Goal: Entertainment & Leisure: Browse casually

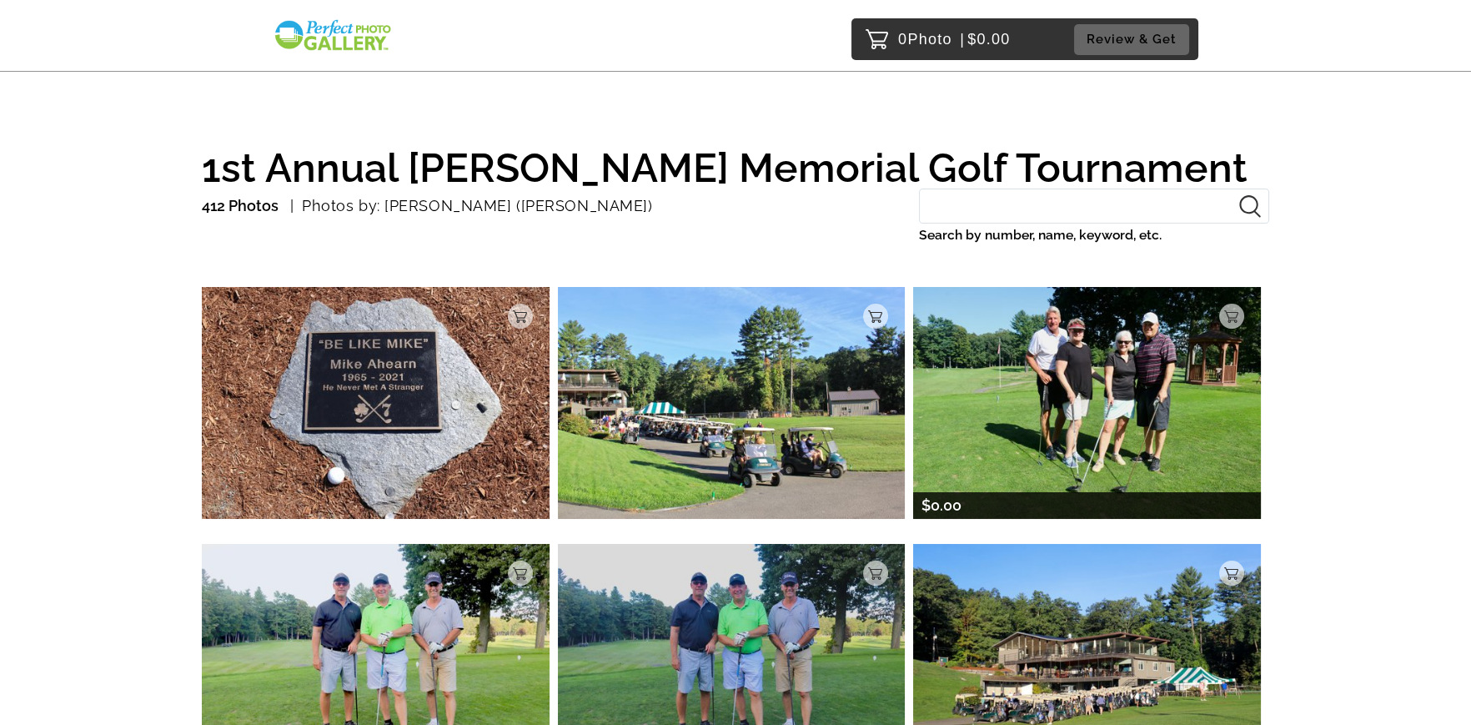
click at [1026, 390] on img at bounding box center [1087, 402] width 348 height 231
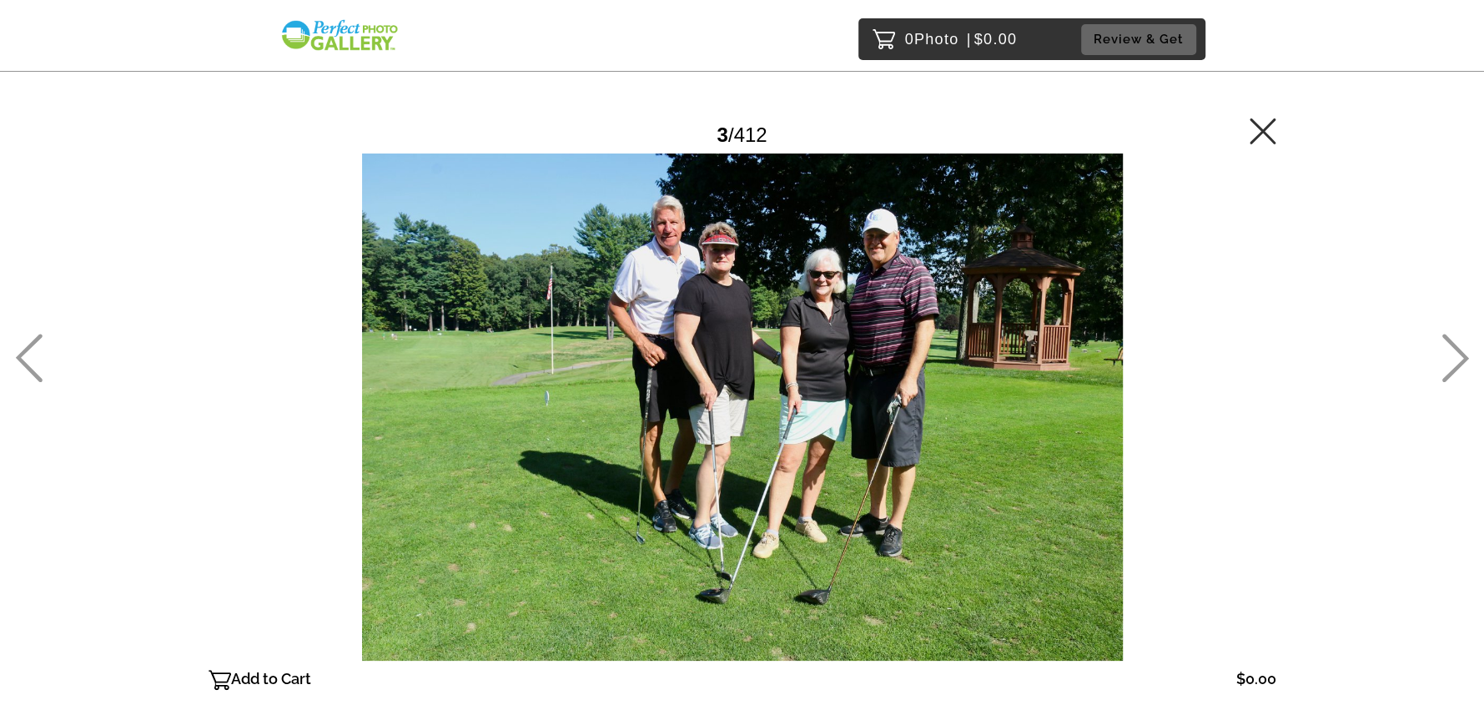
click at [1449, 373] on icon at bounding box center [1455, 358] width 27 height 48
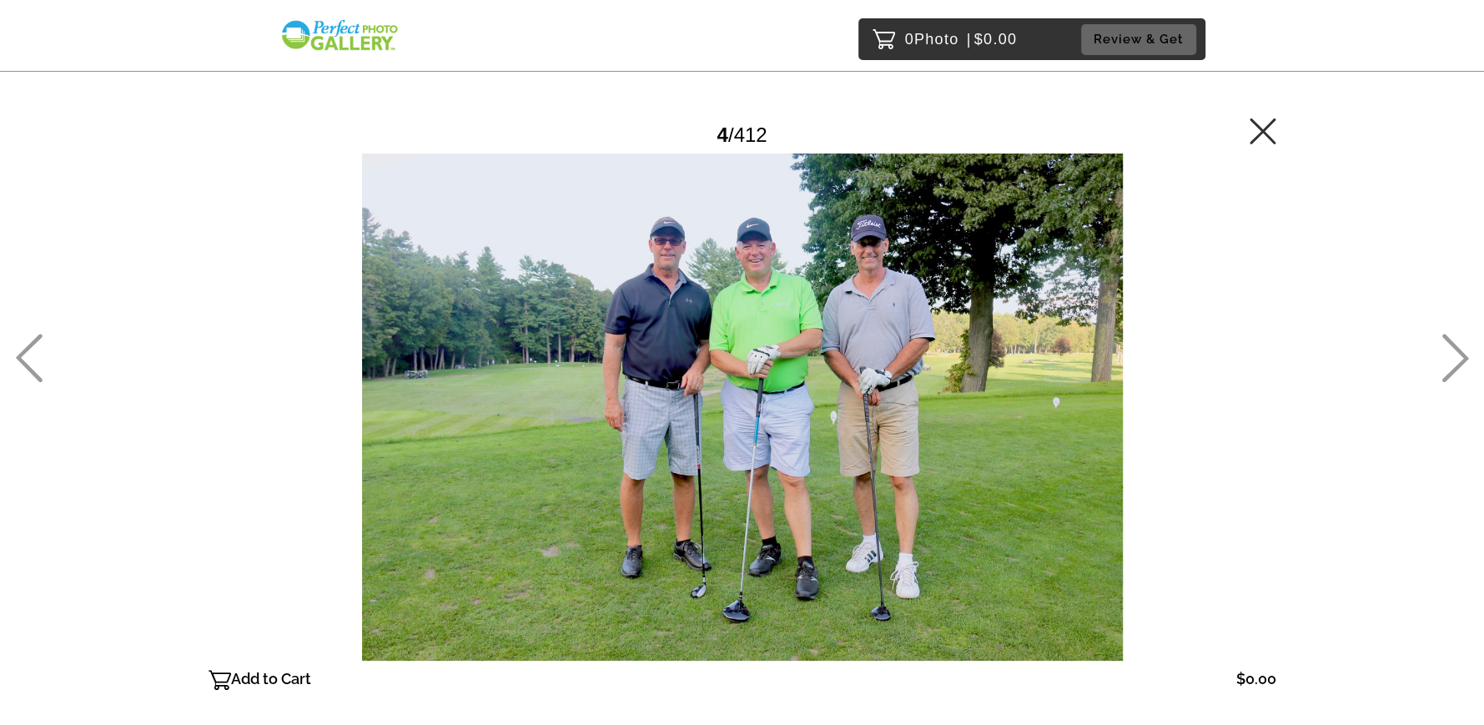
click at [19, 368] on icon at bounding box center [29, 358] width 28 height 48
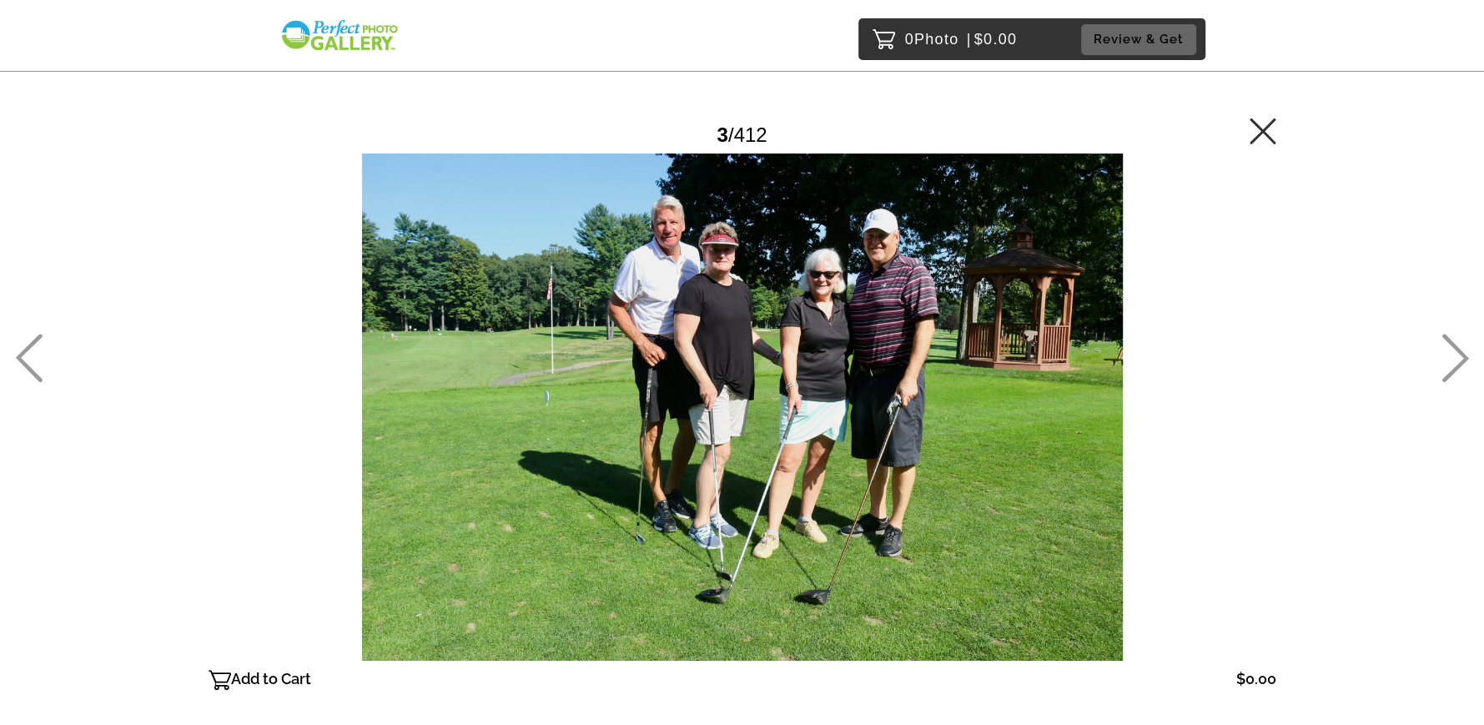
click at [1458, 365] on icon at bounding box center [1455, 358] width 27 height 48
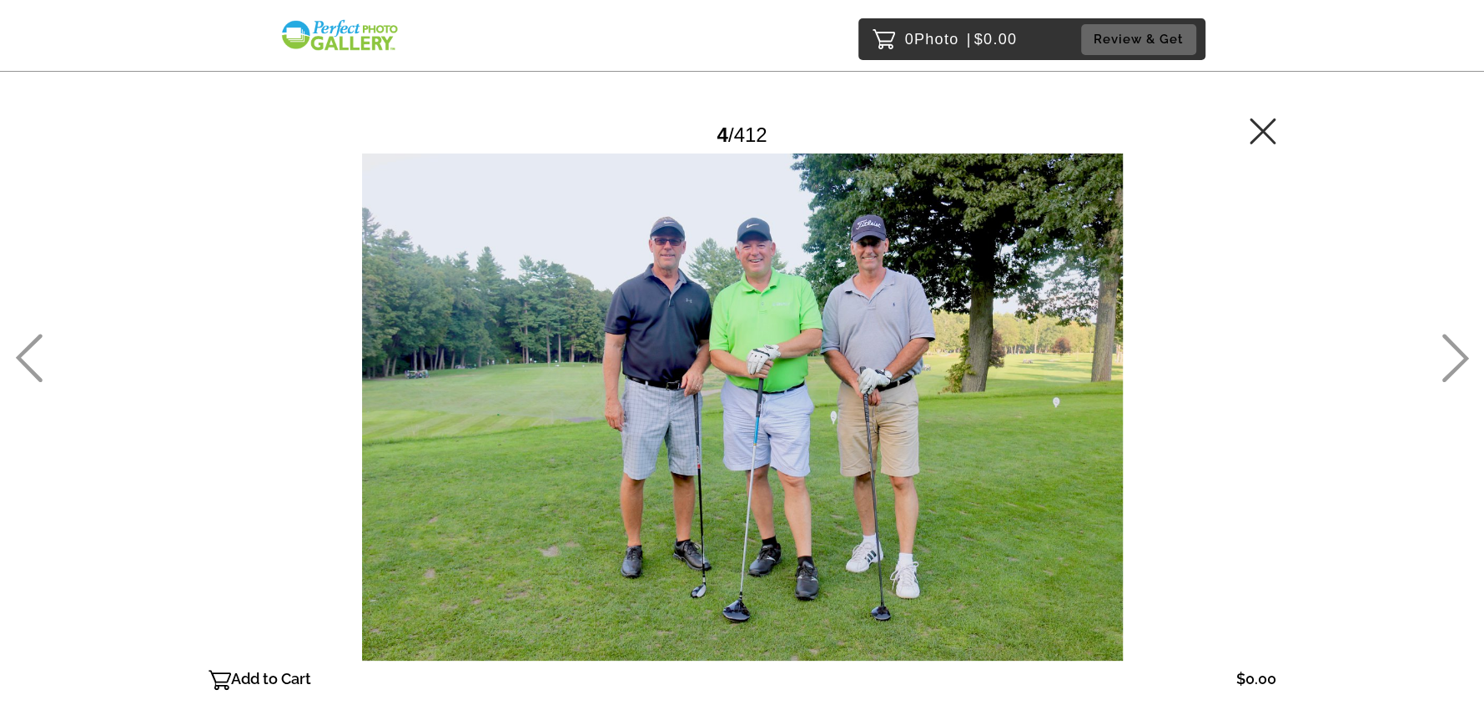
click at [1458, 365] on icon at bounding box center [1455, 358] width 27 height 48
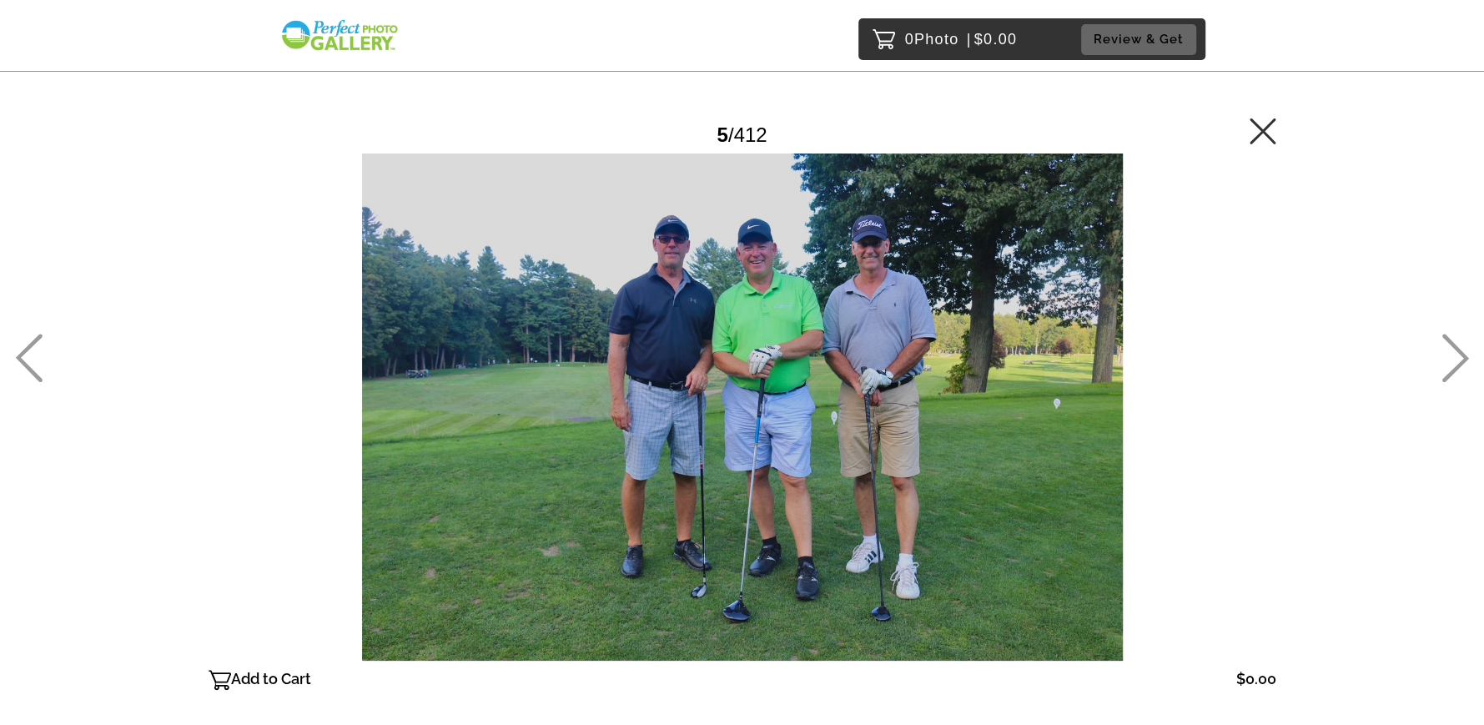
click at [1458, 365] on icon at bounding box center [1455, 358] width 27 height 48
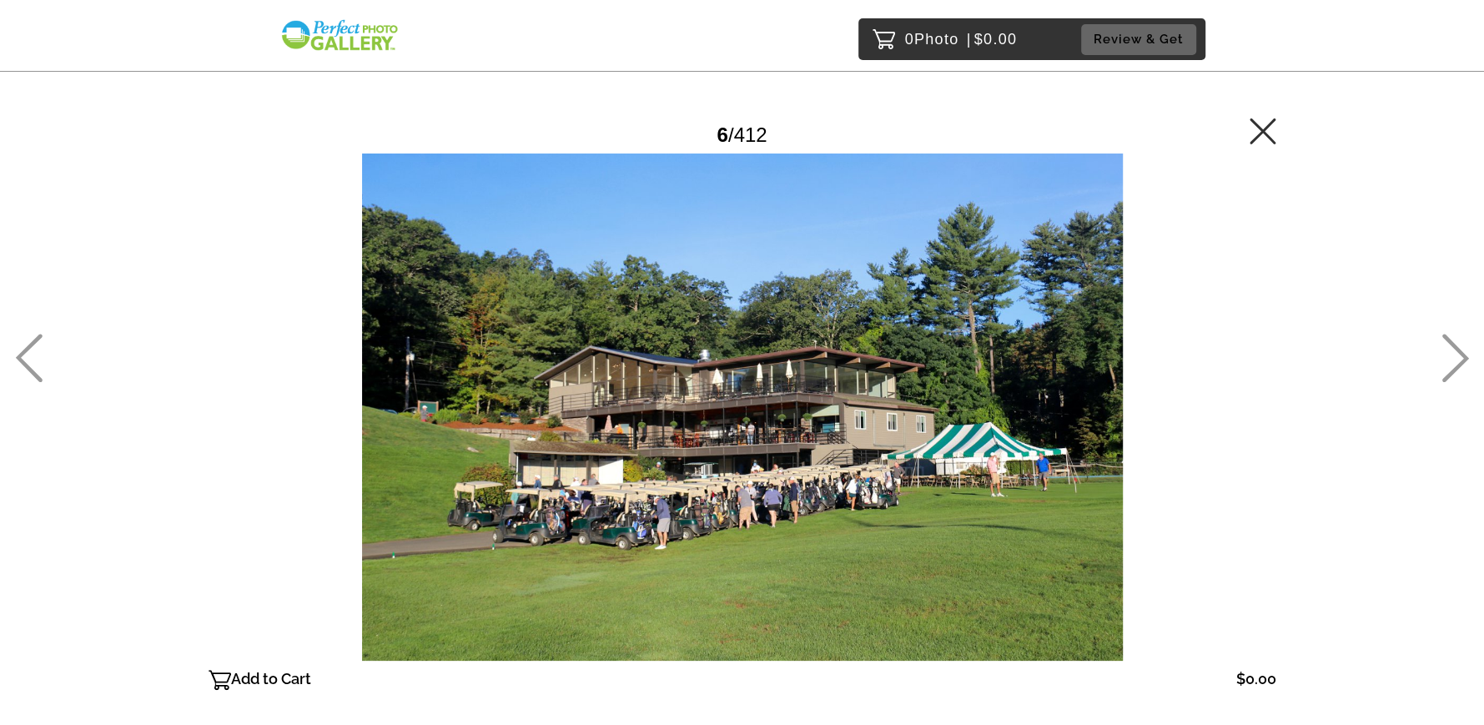
click at [1458, 365] on icon at bounding box center [1455, 358] width 27 height 48
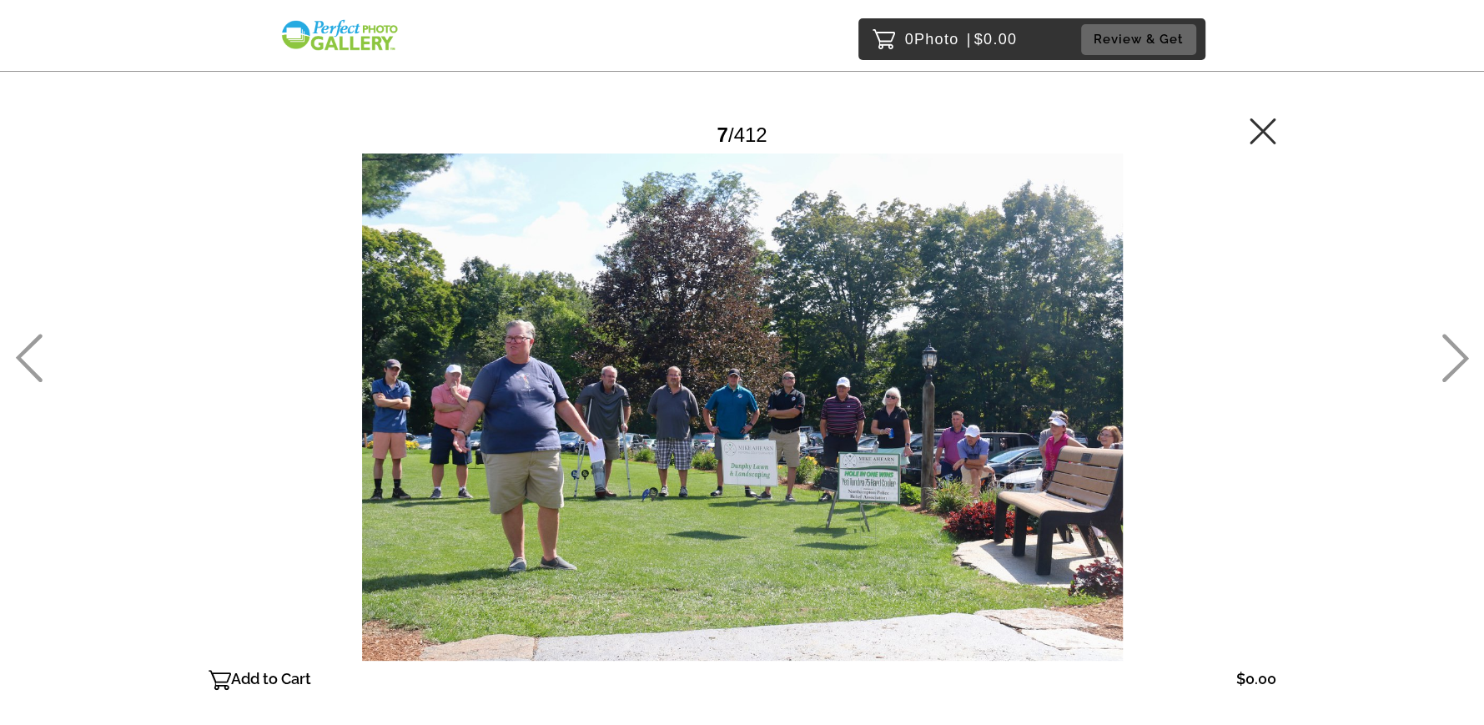
click at [1458, 365] on icon at bounding box center [1455, 358] width 27 height 48
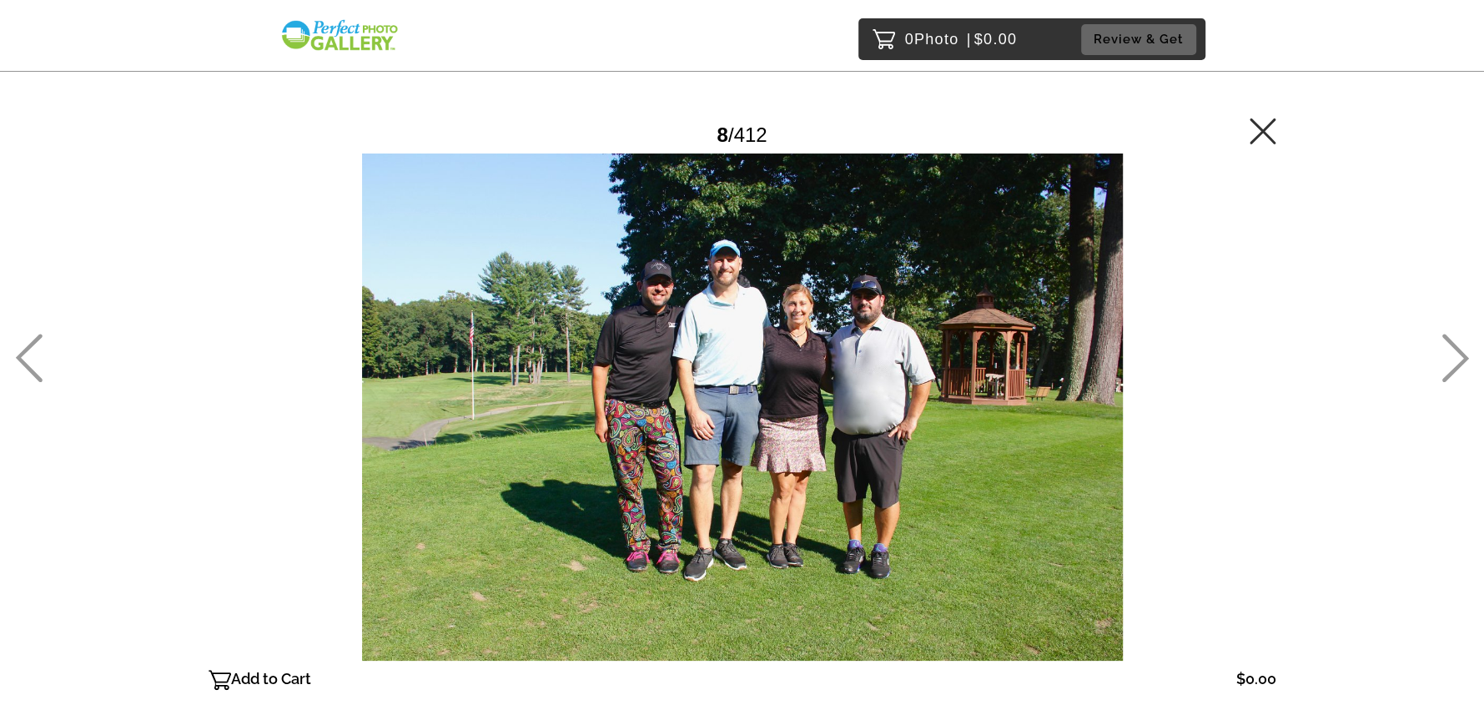
click at [1458, 365] on icon at bounding box center [1455, 358] width 27 height 48
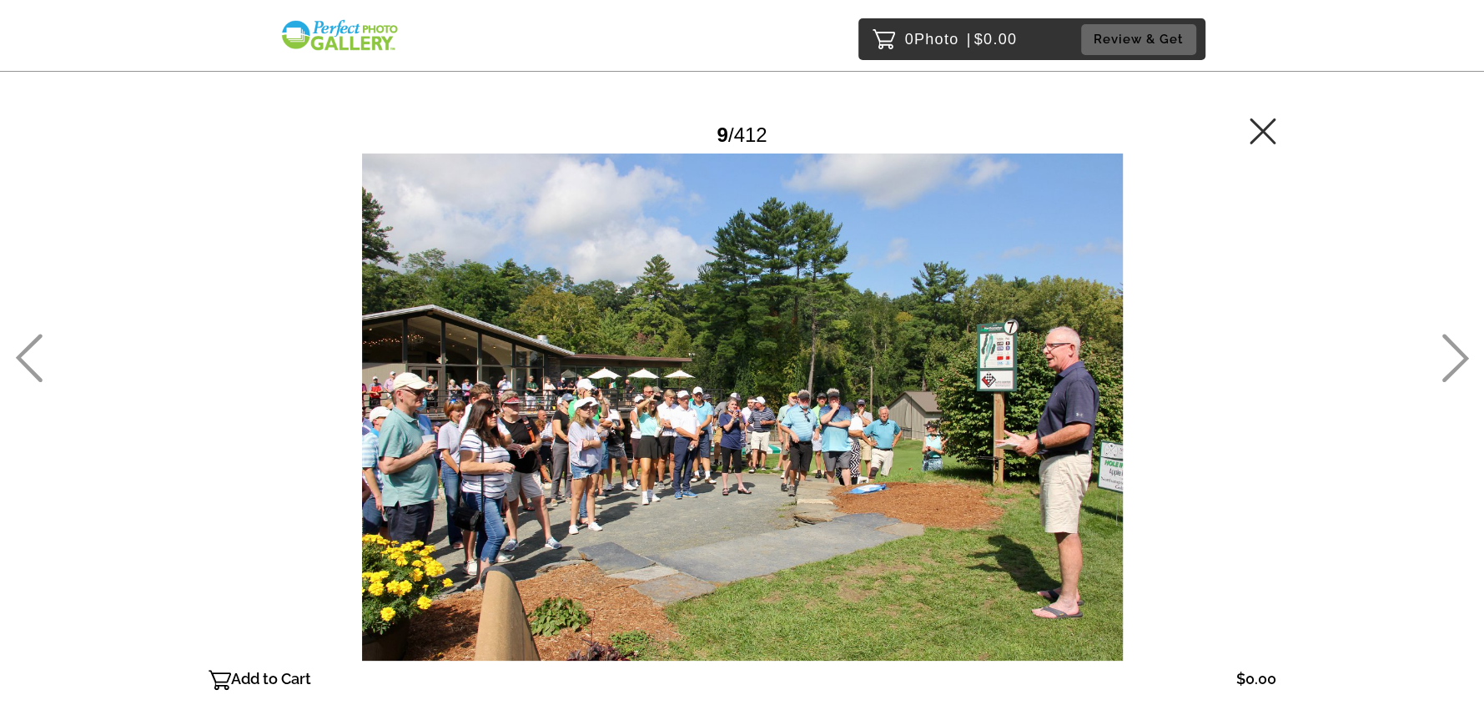
click at [1458, 365] on icon at bounding box center [1455, 358] width 27 height 48
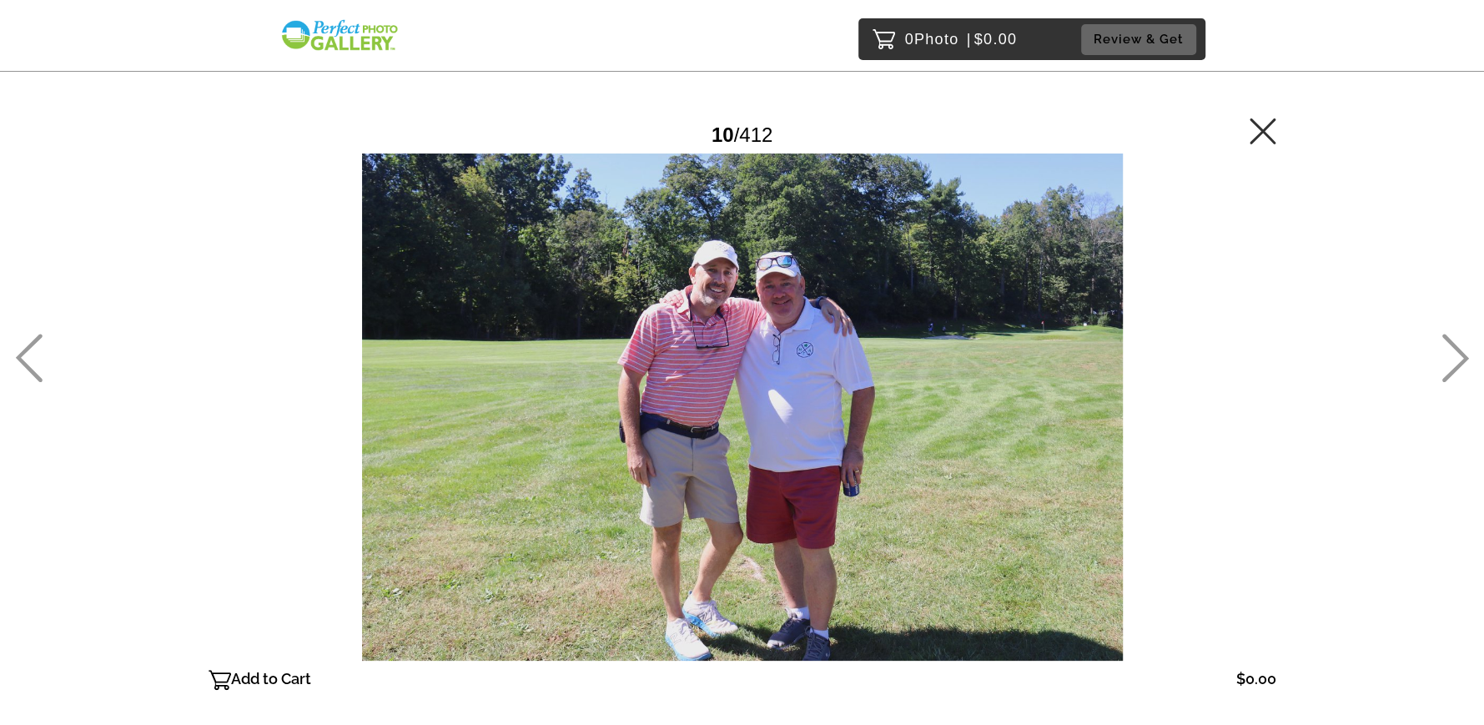
click at [1458, 365] on icon at bounding box center [1455, 358] width 27 height 48
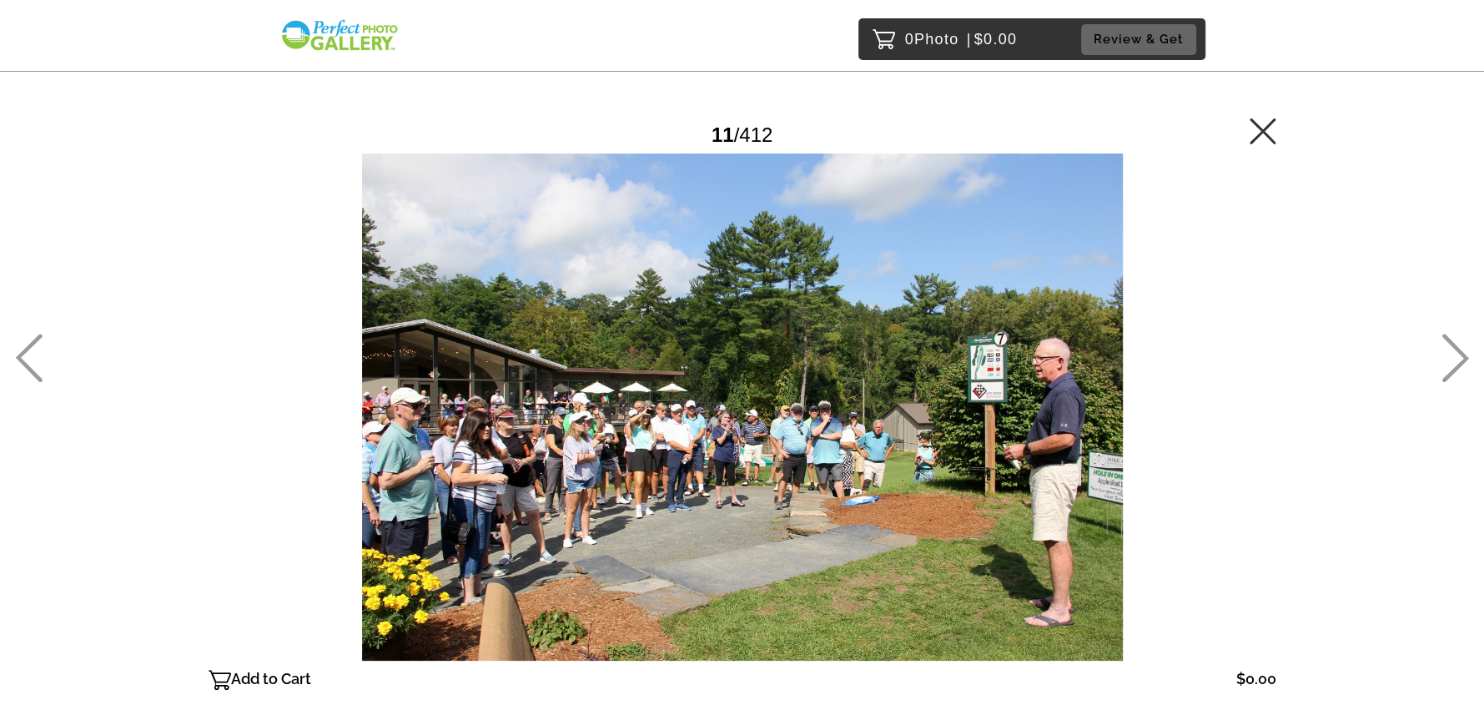
click at [1458, 365] on icon at bounding box center [1455, 358] width 27 height 48
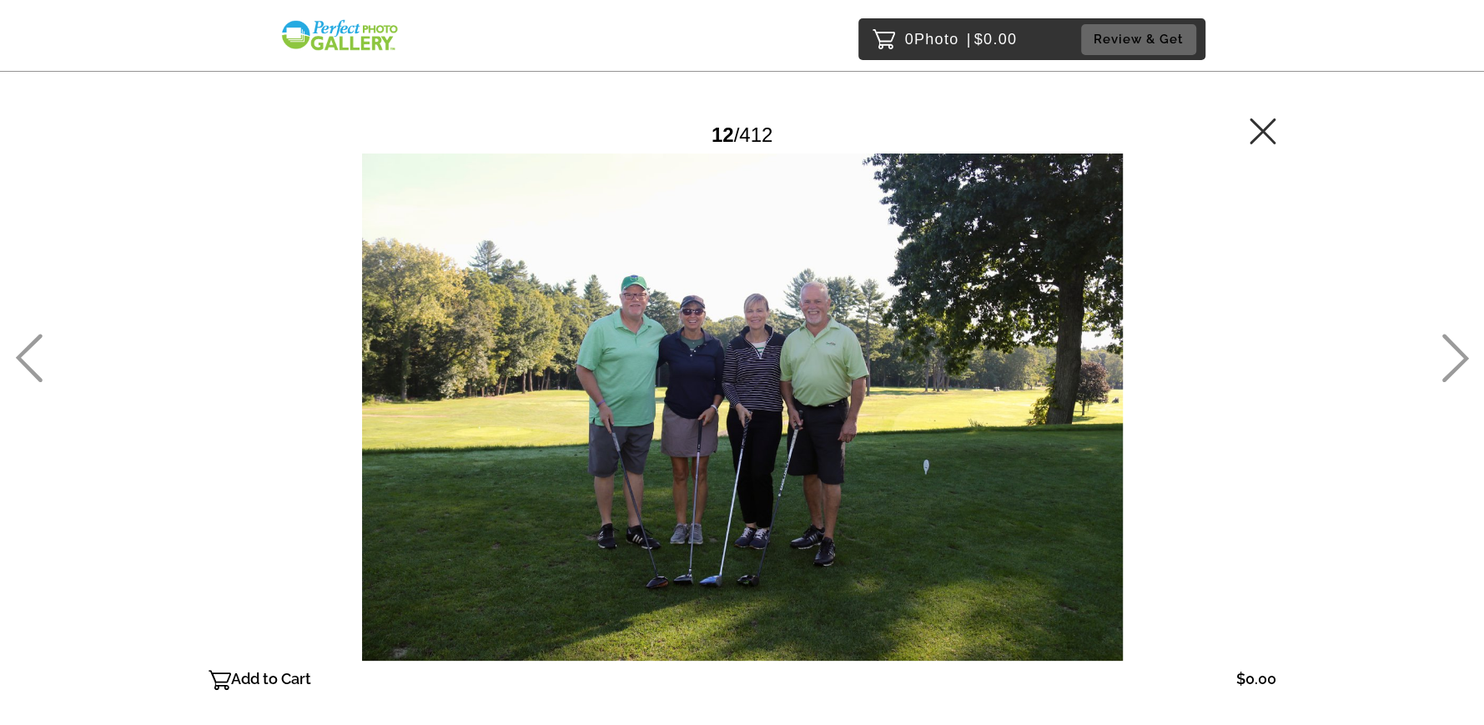
click at [1458, 365] on icon at bounding box center [1455, 358] width 27 height 48
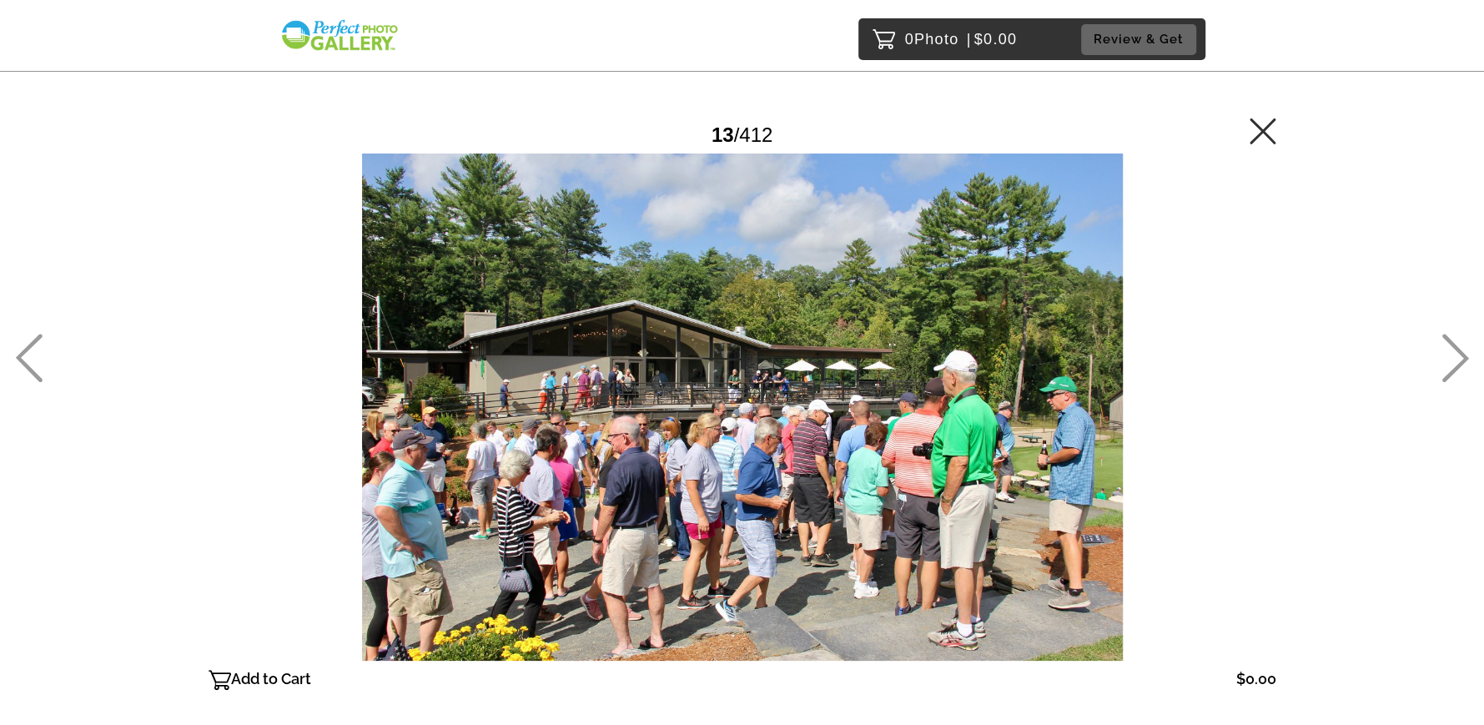
click at [1458, 365] on icon at bounding box center [1455, 358] width 27 height 48
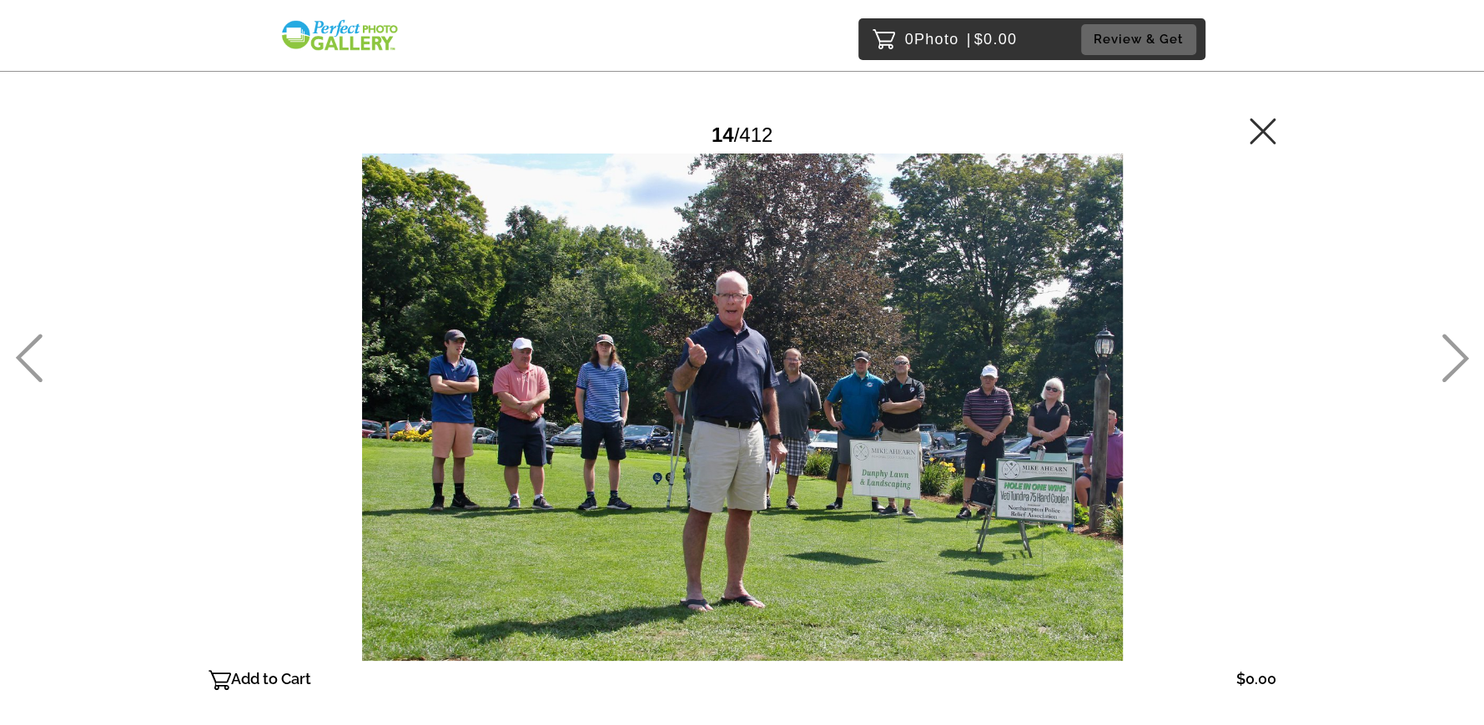
click at [1458, 365] on icon at bounding box center [1455, 358] width 27 height 48
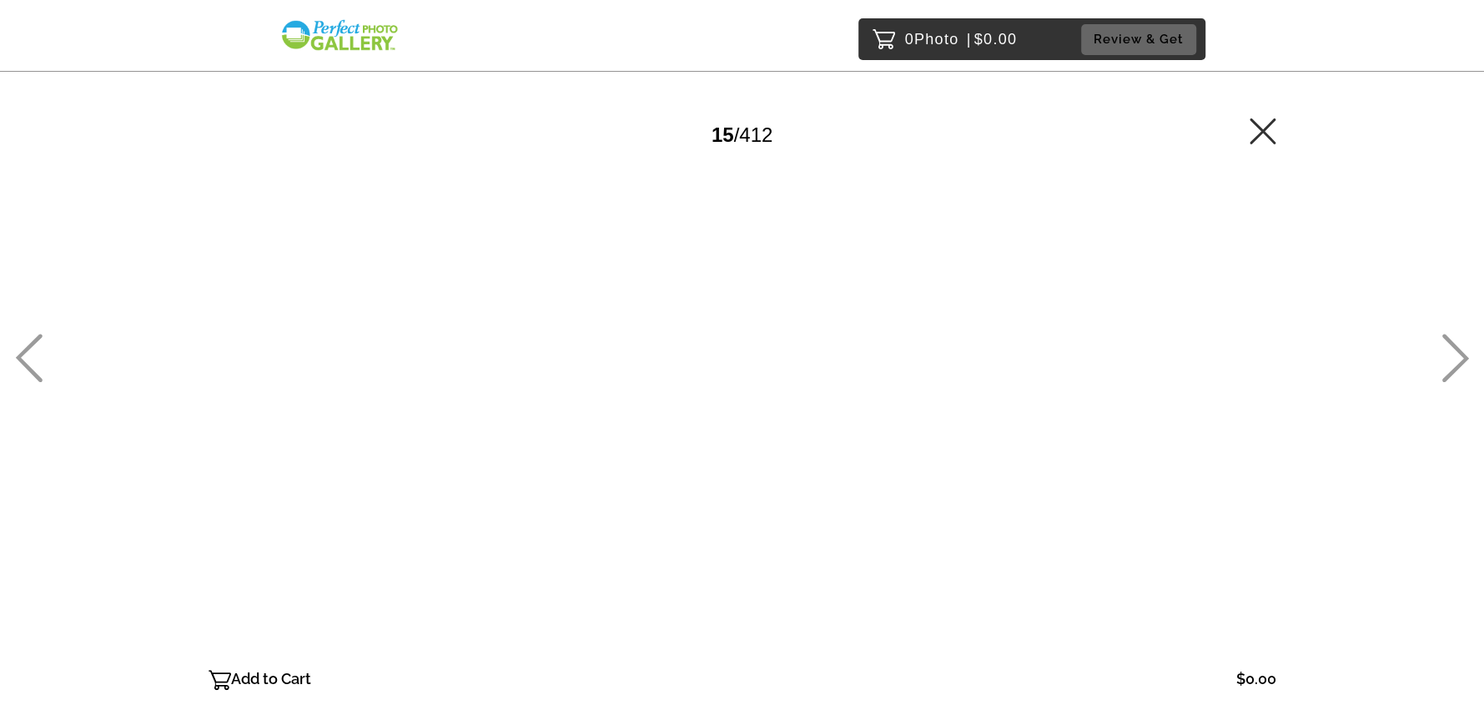
click at [1458, 365] on icon at bounding box center [1455, 358] width 27 height 48
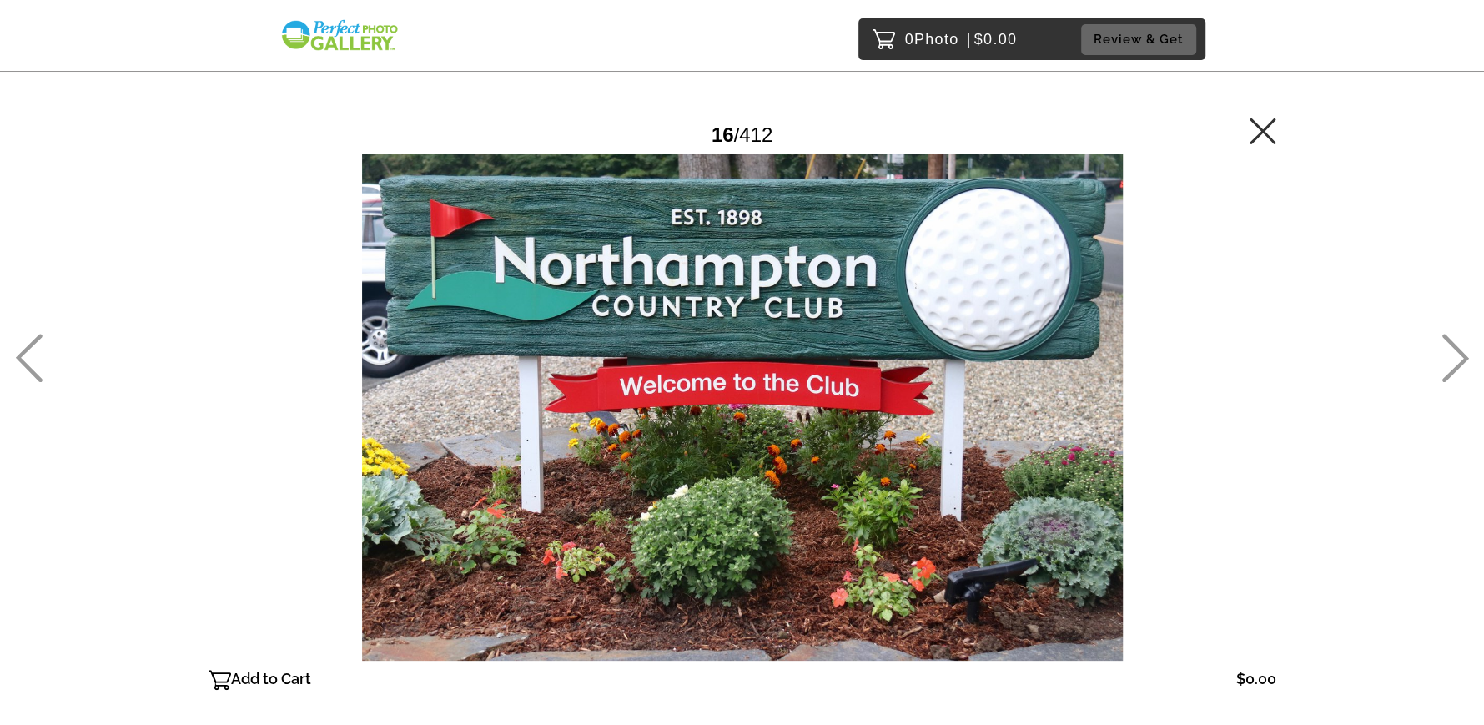
click at [1458, 365] on icon at bounding box center [1455, 358] width 27 height 48
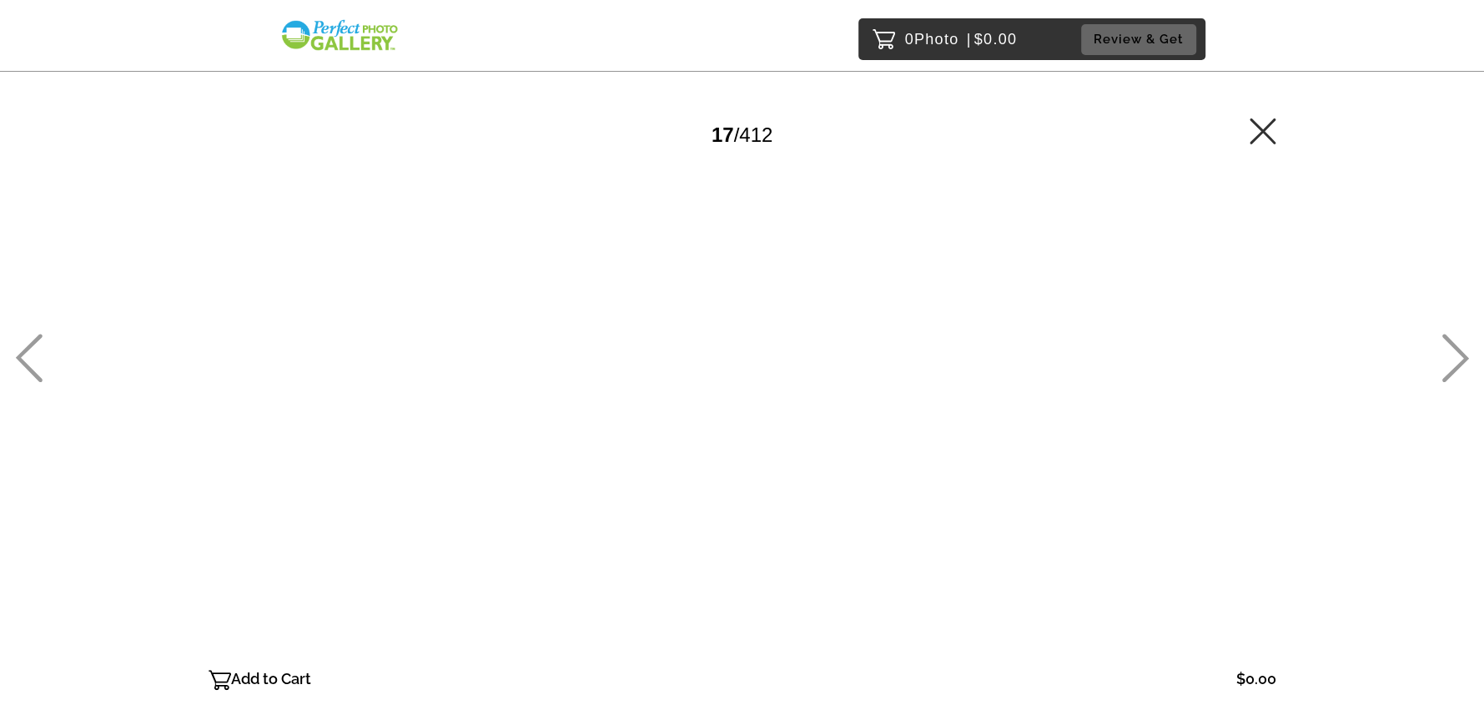
click at [1458, 365] on icon at bounding box center [1455, 358] width 27 height 48
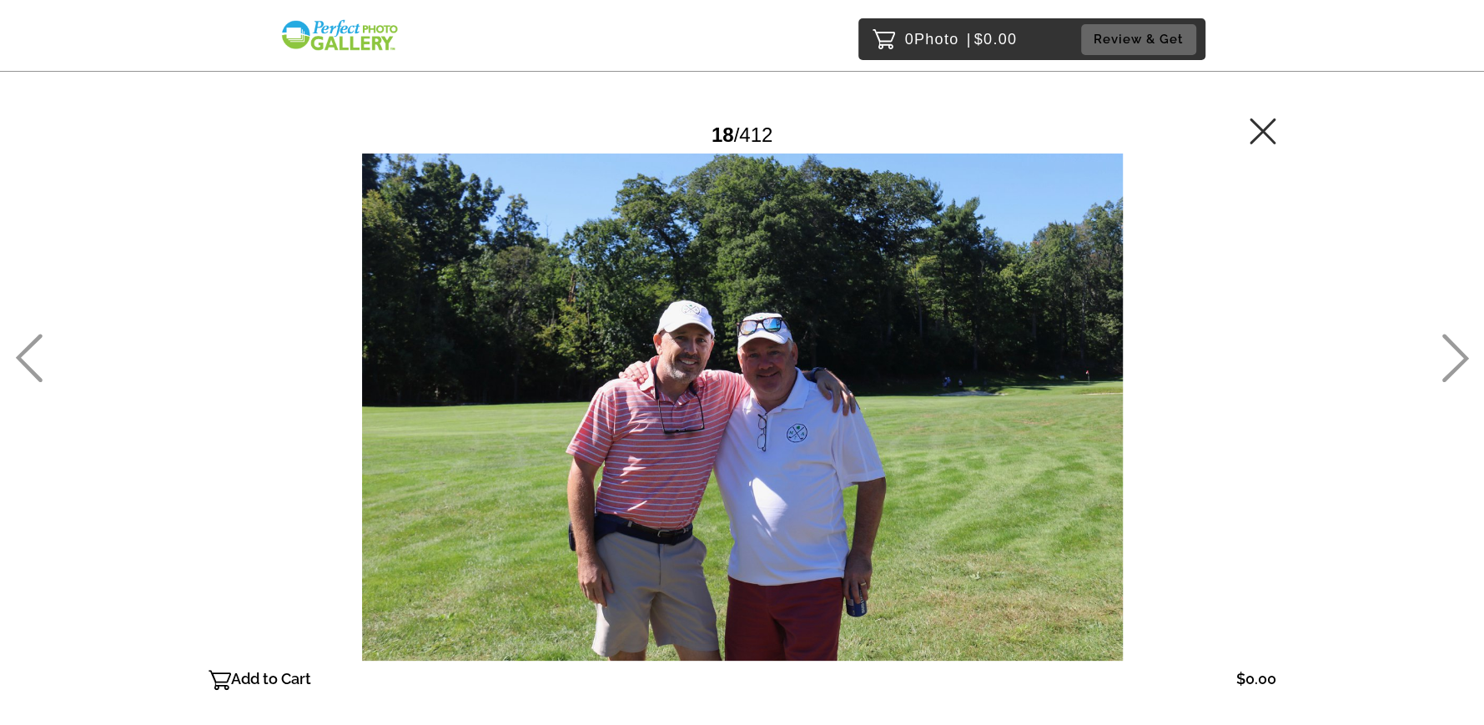
click at [1458, 365] on icon at bounding box center [1455, 358] width 27 height 48
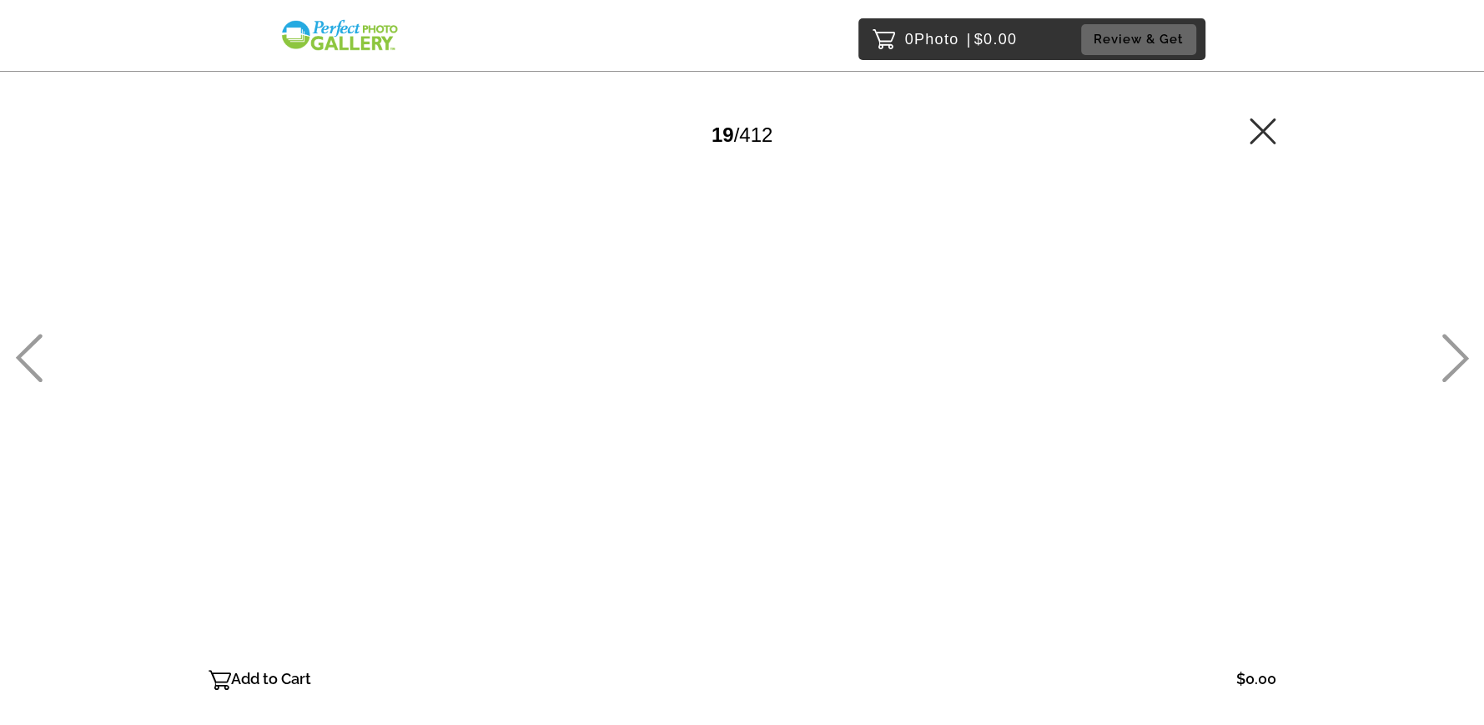
click at [1458, 365] on icon at bounding box center [1455, 358] width 27 height 48
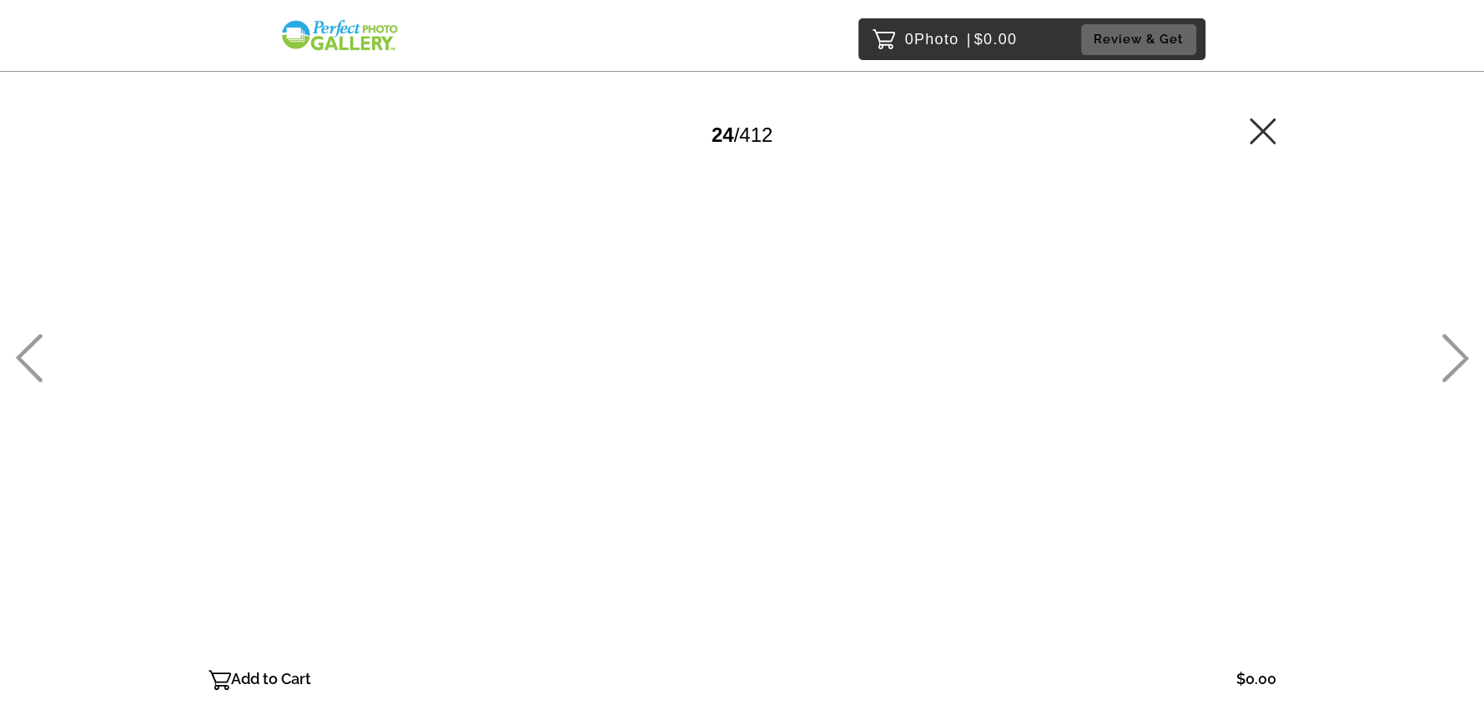
click at [1458, 365] on icon at bounding box center [1455, 358] width 27 height 48
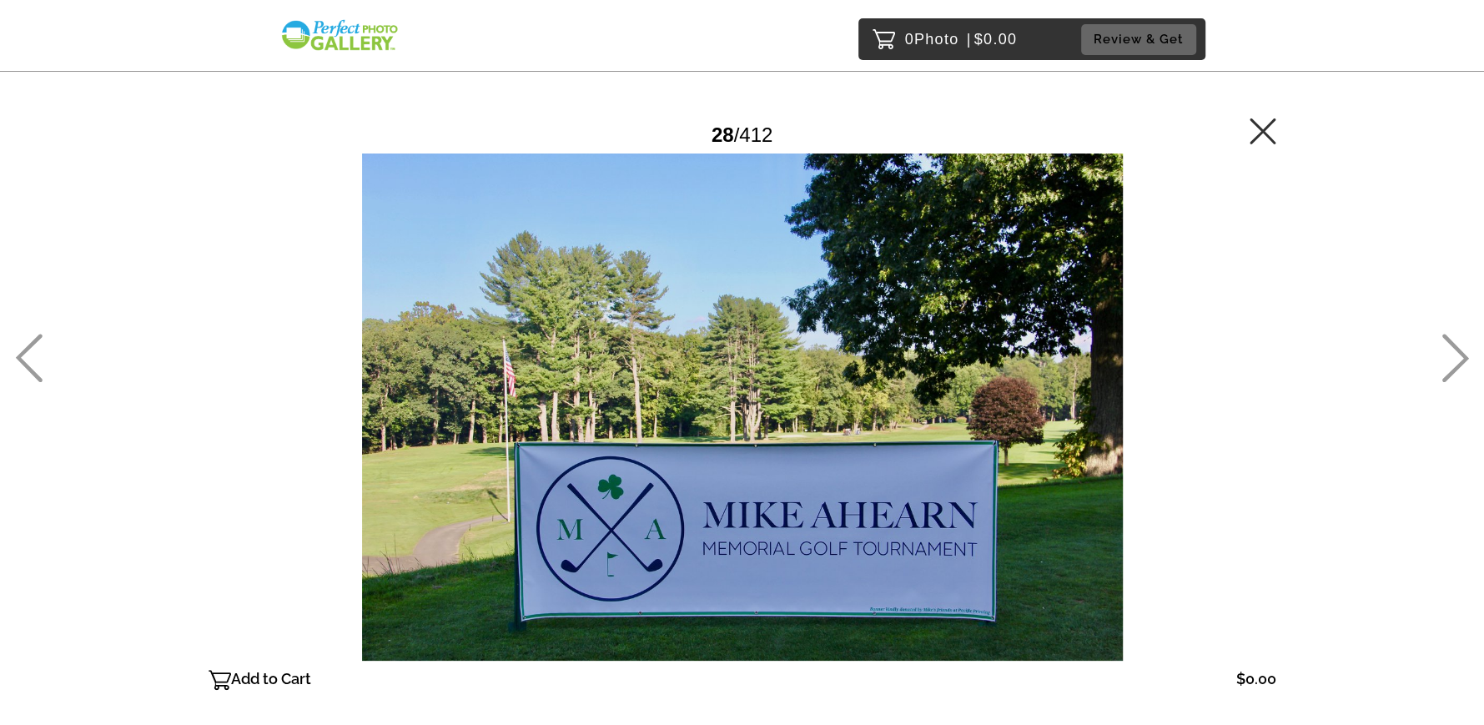
click at [1458, 365] on icon at bounding box center [1455, 358] width 27 height 48
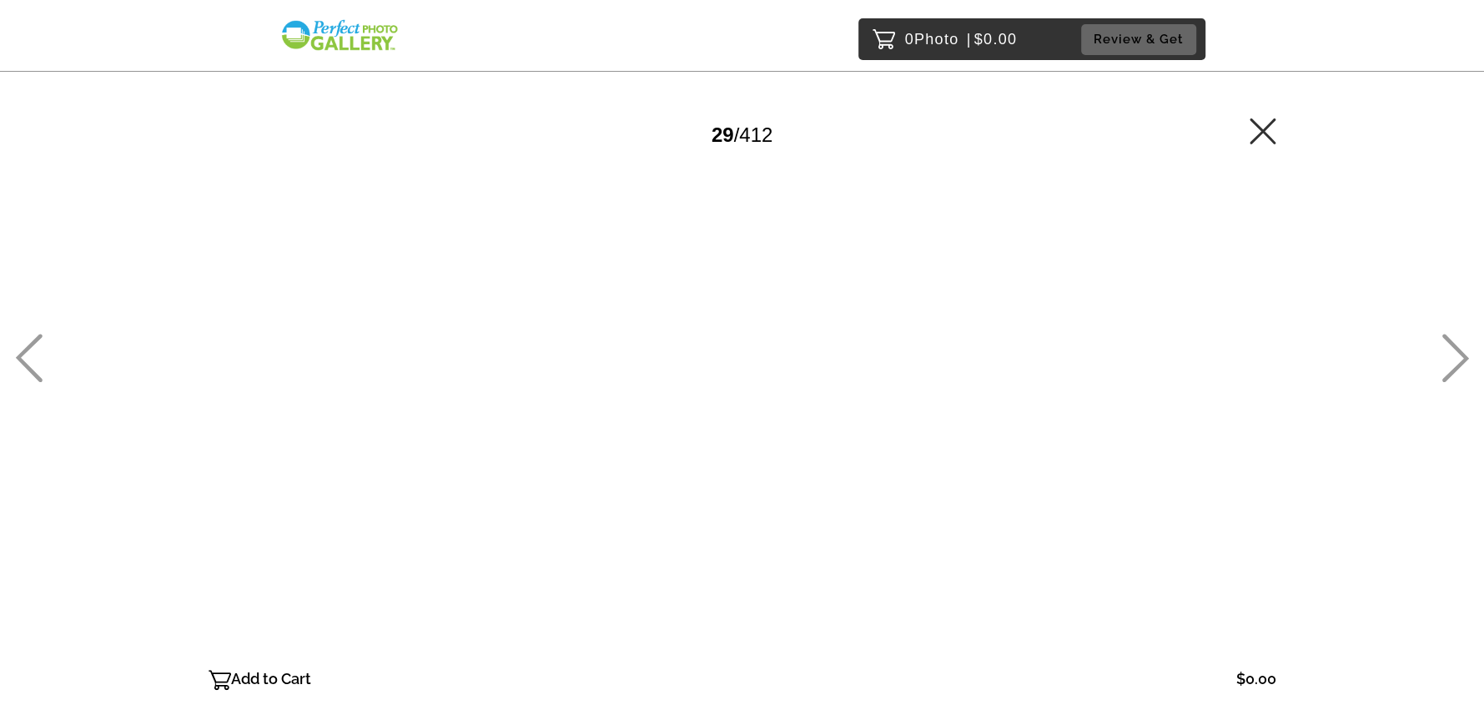
click at [1458, 365] on icon at bounding box center [1455, 358] width 27 height 48
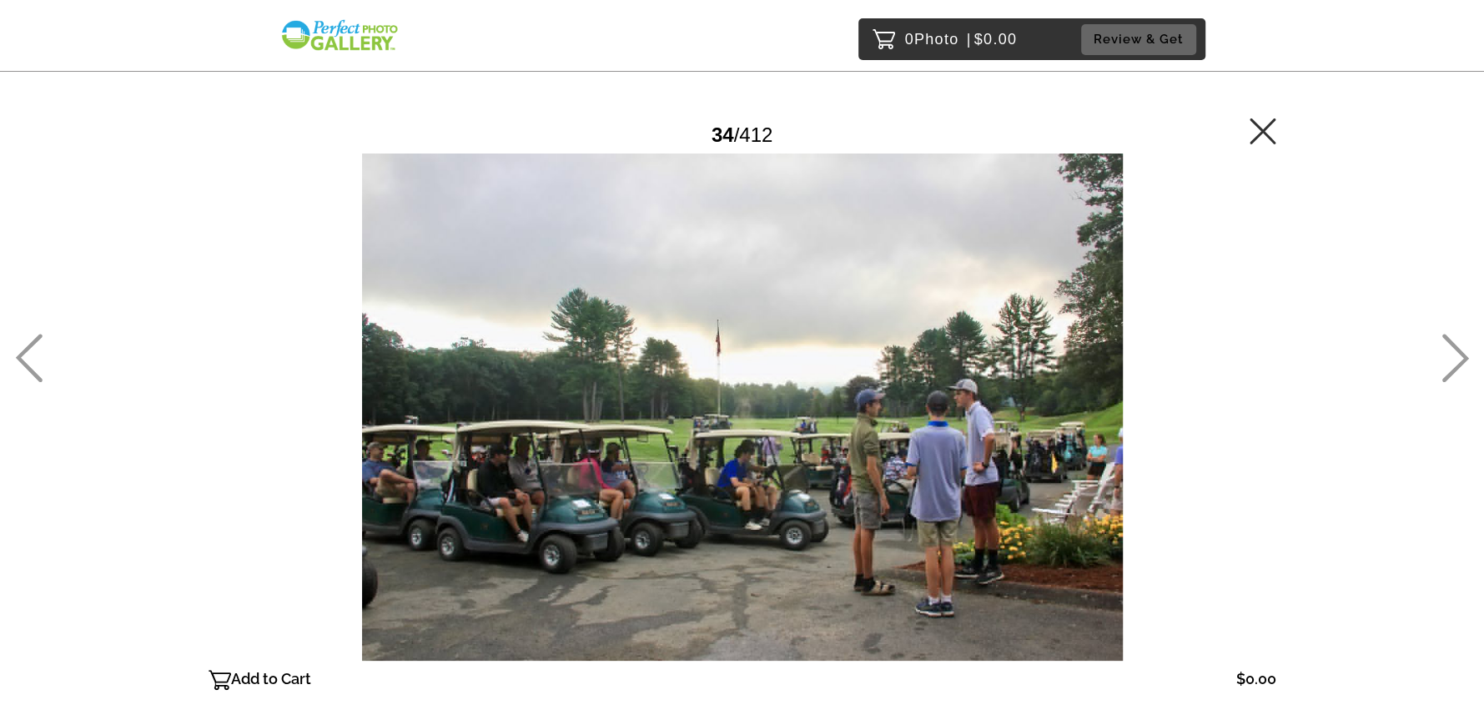
click at [1458, 365] on icon at bounding box center [1455, 358] width 27 height 48
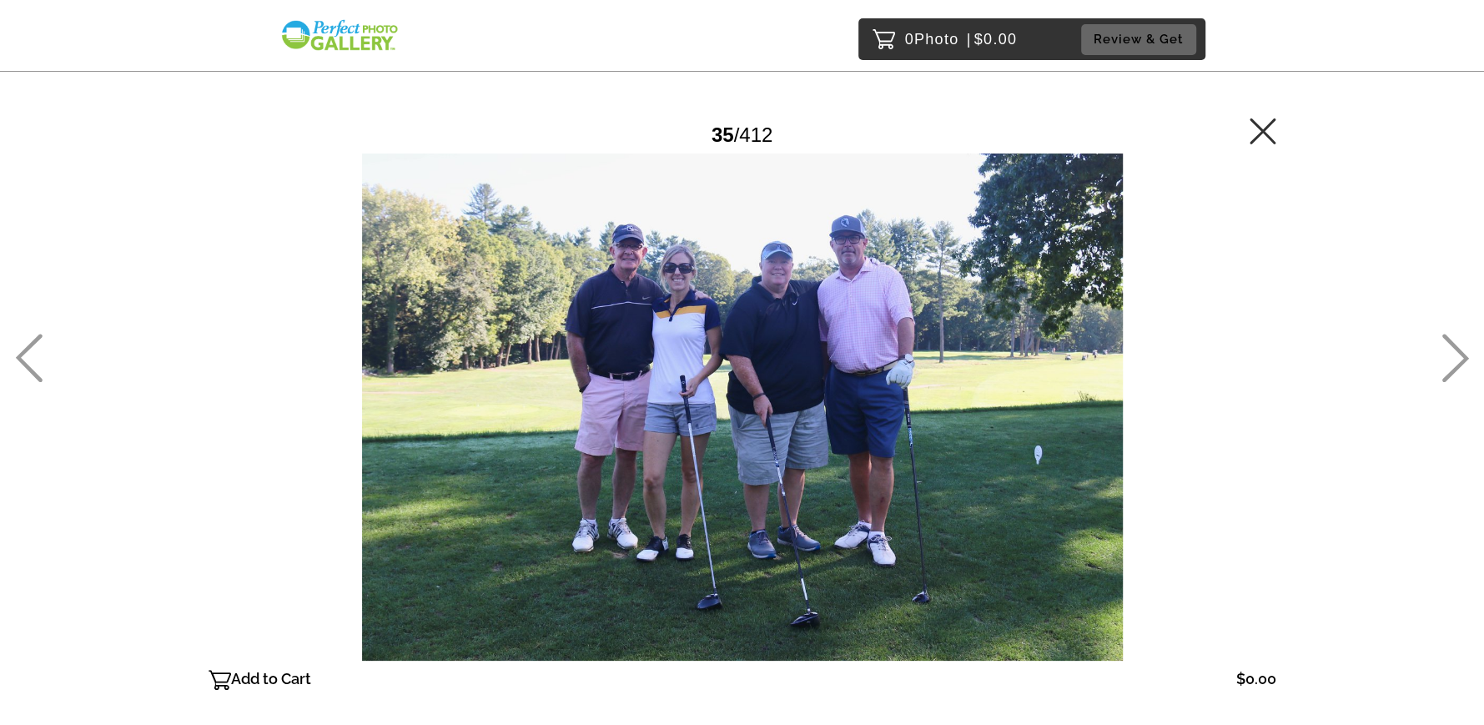
click at [1458, 365] on icon at bounding box center [1455, 358] width 27 height 48
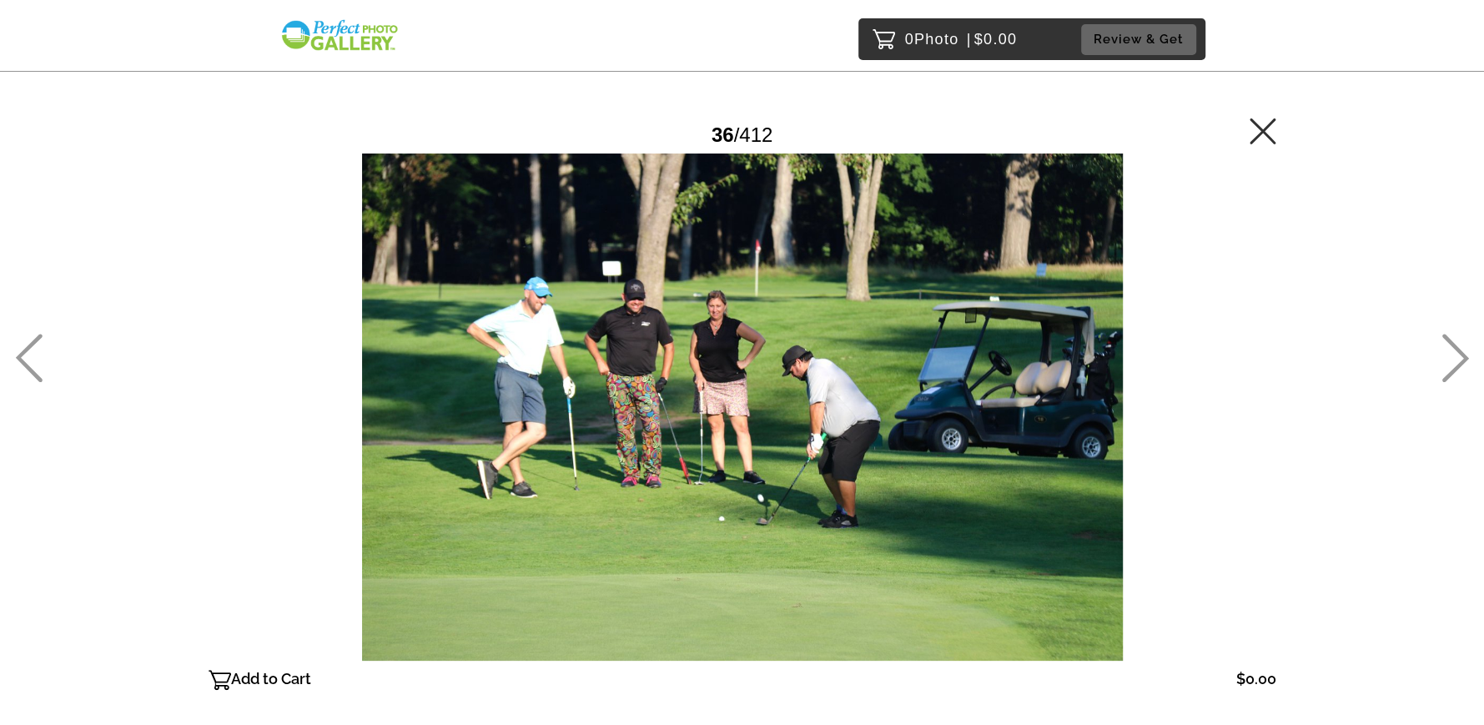
click at [1458, 365] on icon at bounding box center [1455, 358] width 27 height 48
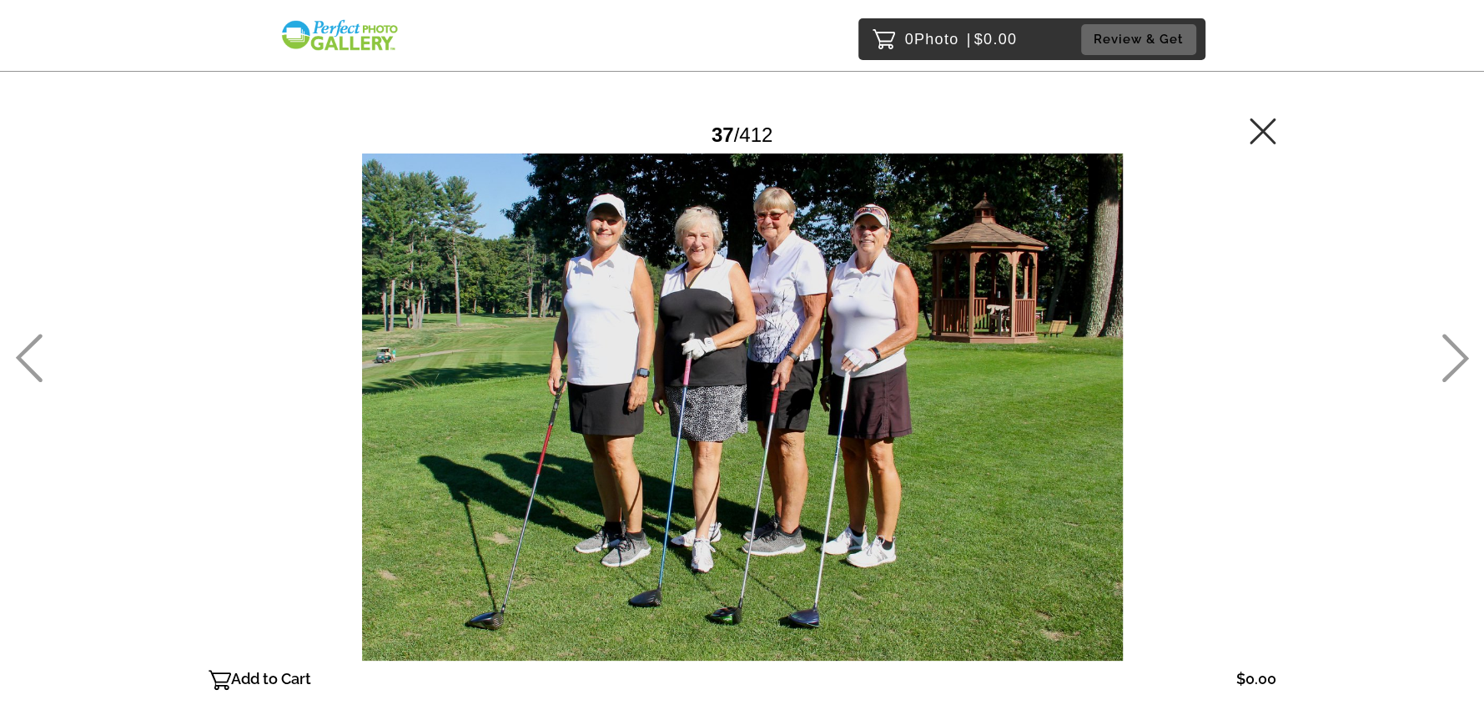
click at [1458, 365] on icon at bounding box center [1455, 358] width 27 height 48
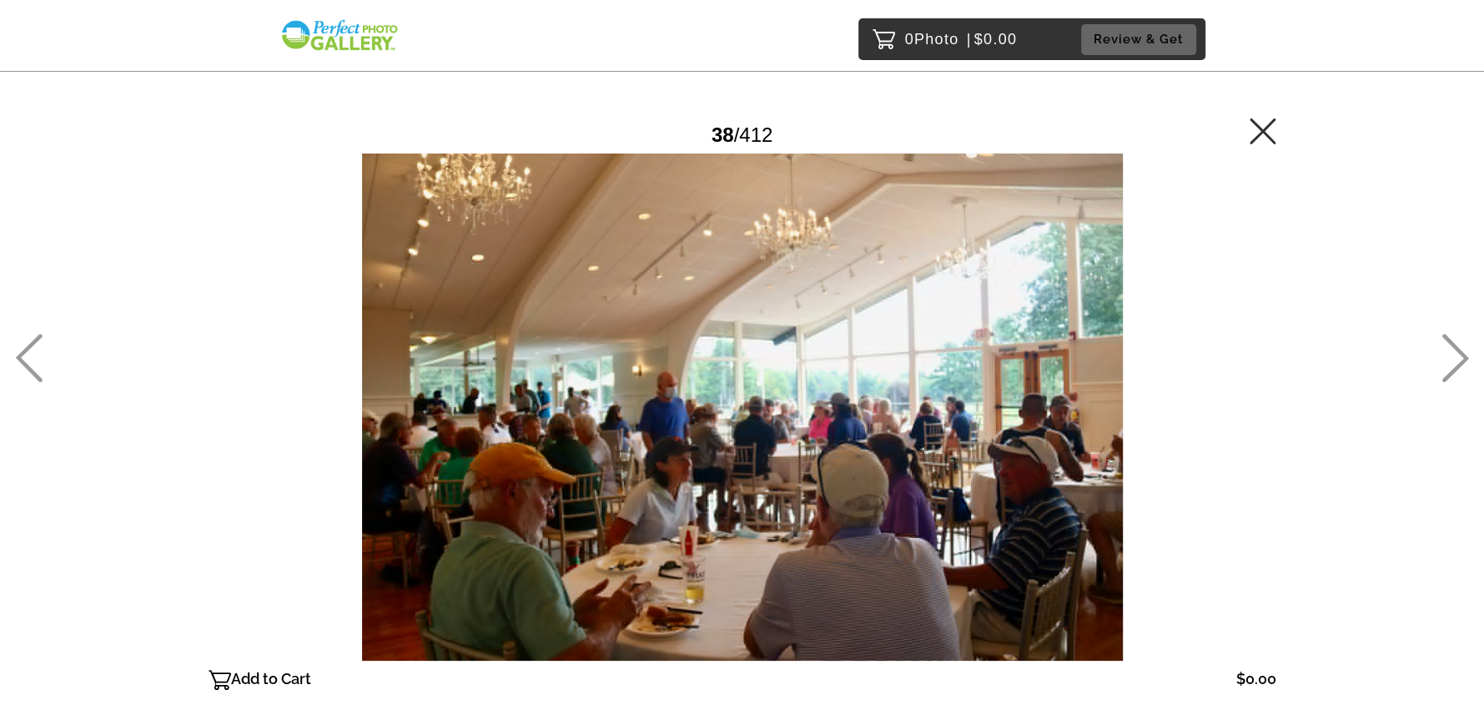
click at [1458, 365] on icon at bounding box center [1455, 358] width 27 height 48
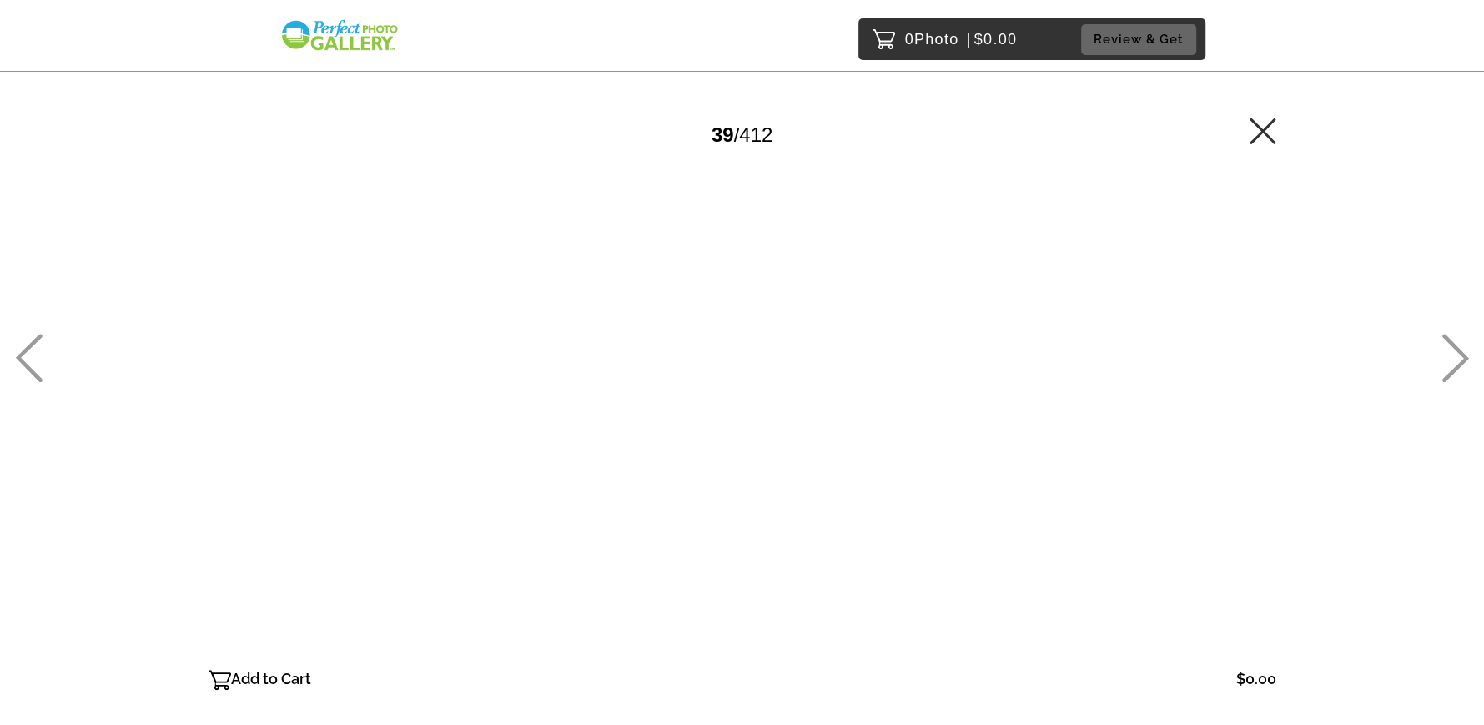
click at [1458, 365] on icon at bounding box center [1455, 358] width 27 height 48
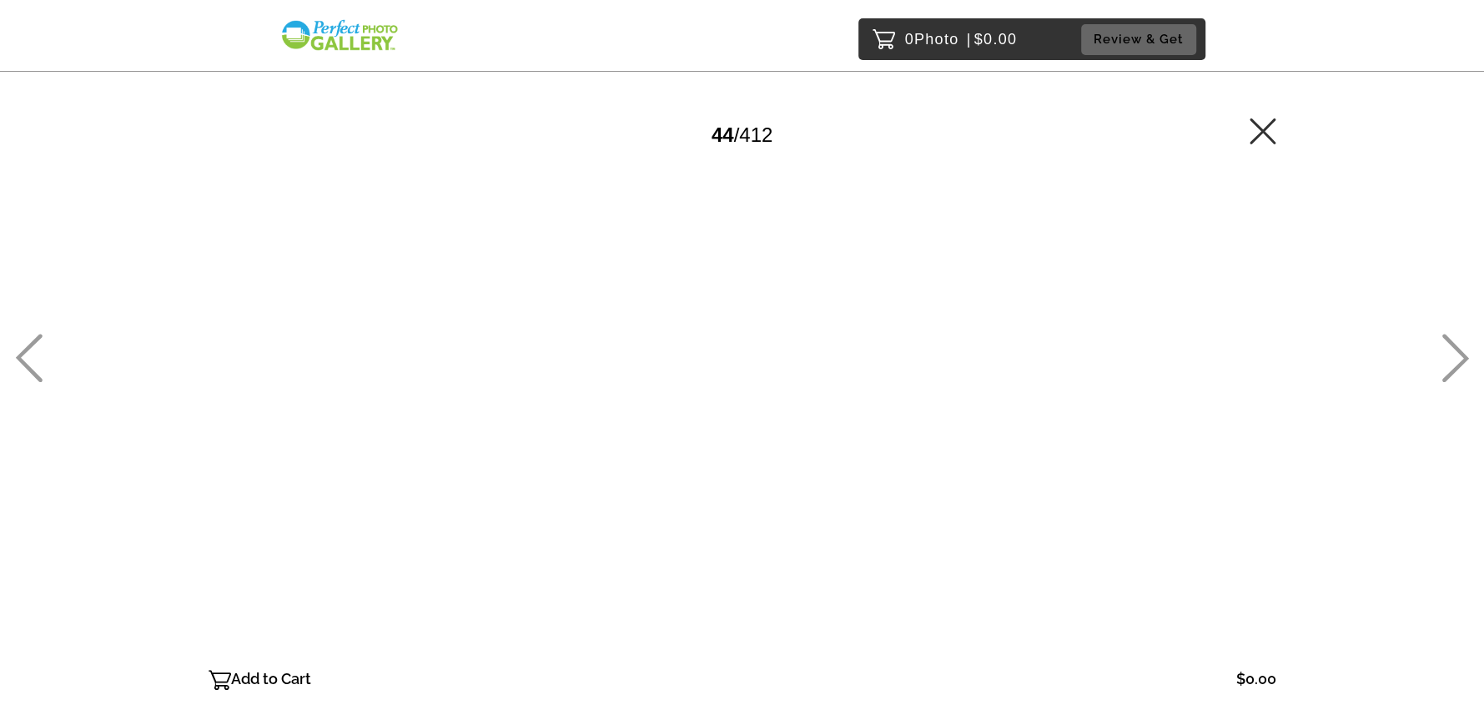
click at [1458, 365] on icon at bounding box center [1455, 358] width 27 height 48
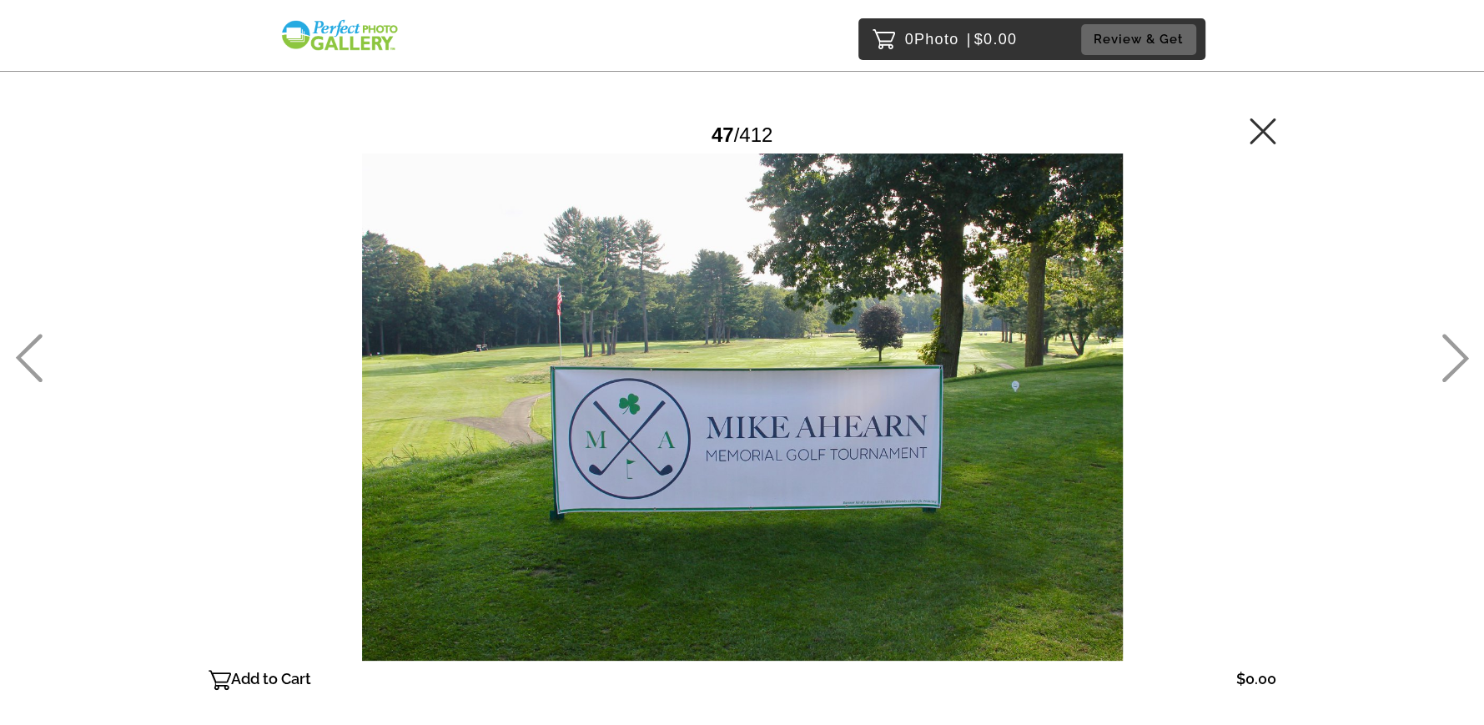
click at [1458, 365] on icon at bounding box center [1455, 358] width 27 height 48
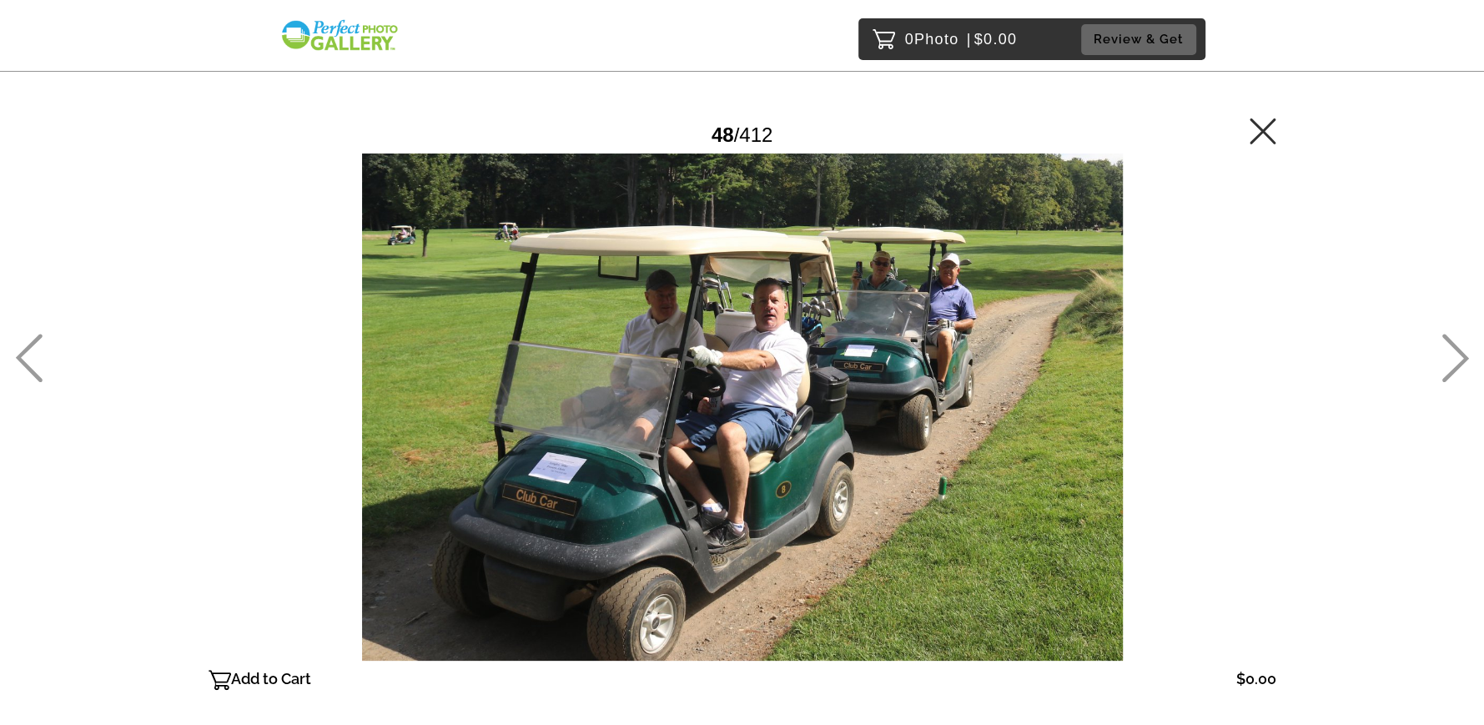
click at [1458, 365] on icon at bounding box center [1455, 358] width 27 height 48
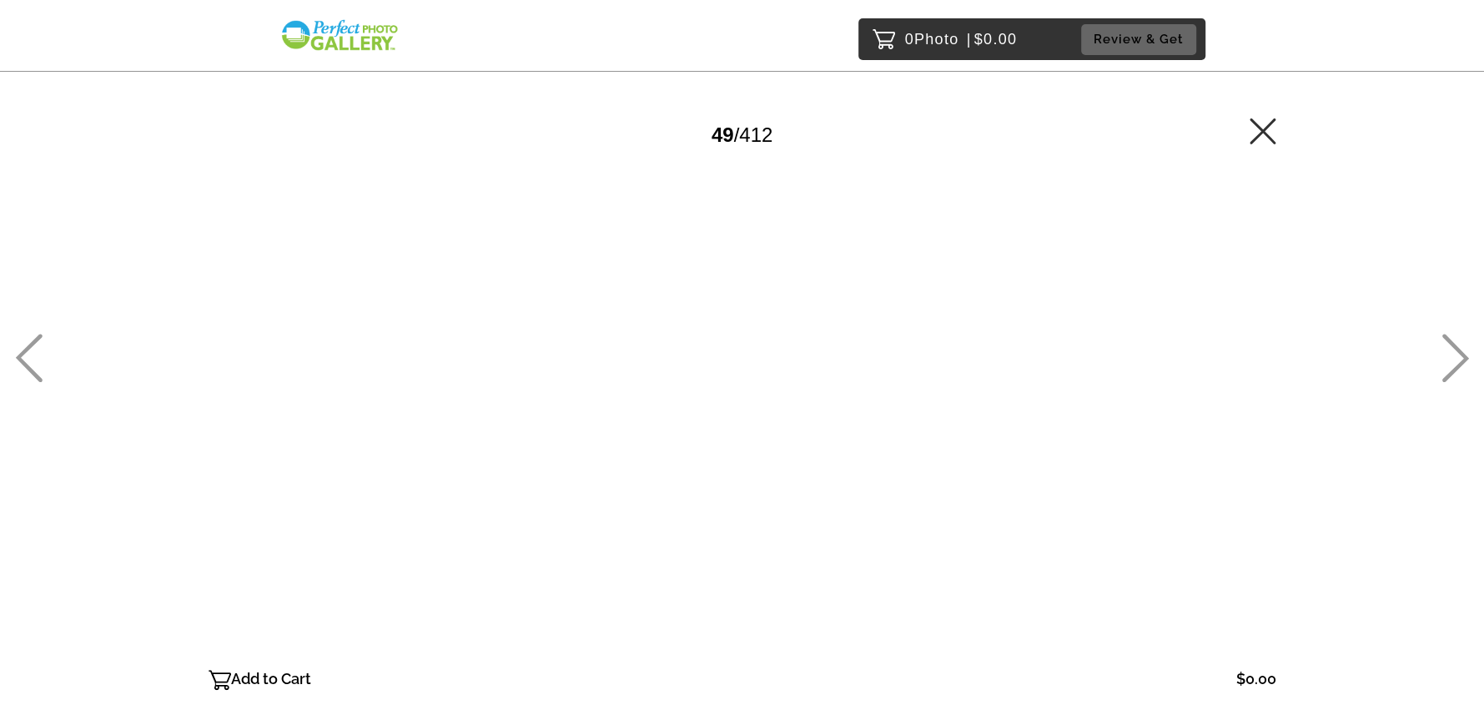
click at [1458, 365] on icon at bounding box center [1455, 358] width 27 height 48
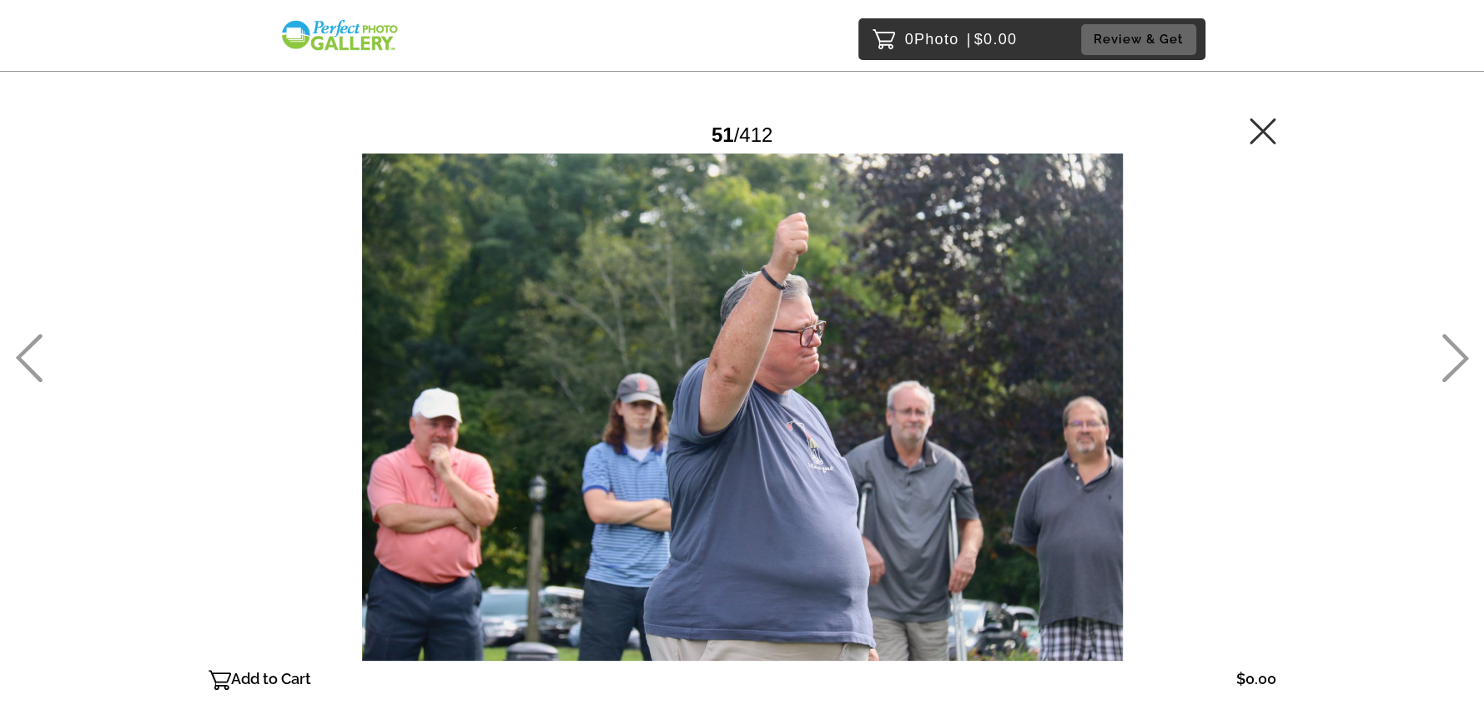
click at [1458, 365] on icon at bounding box center [1455, 358] width 27 height 48
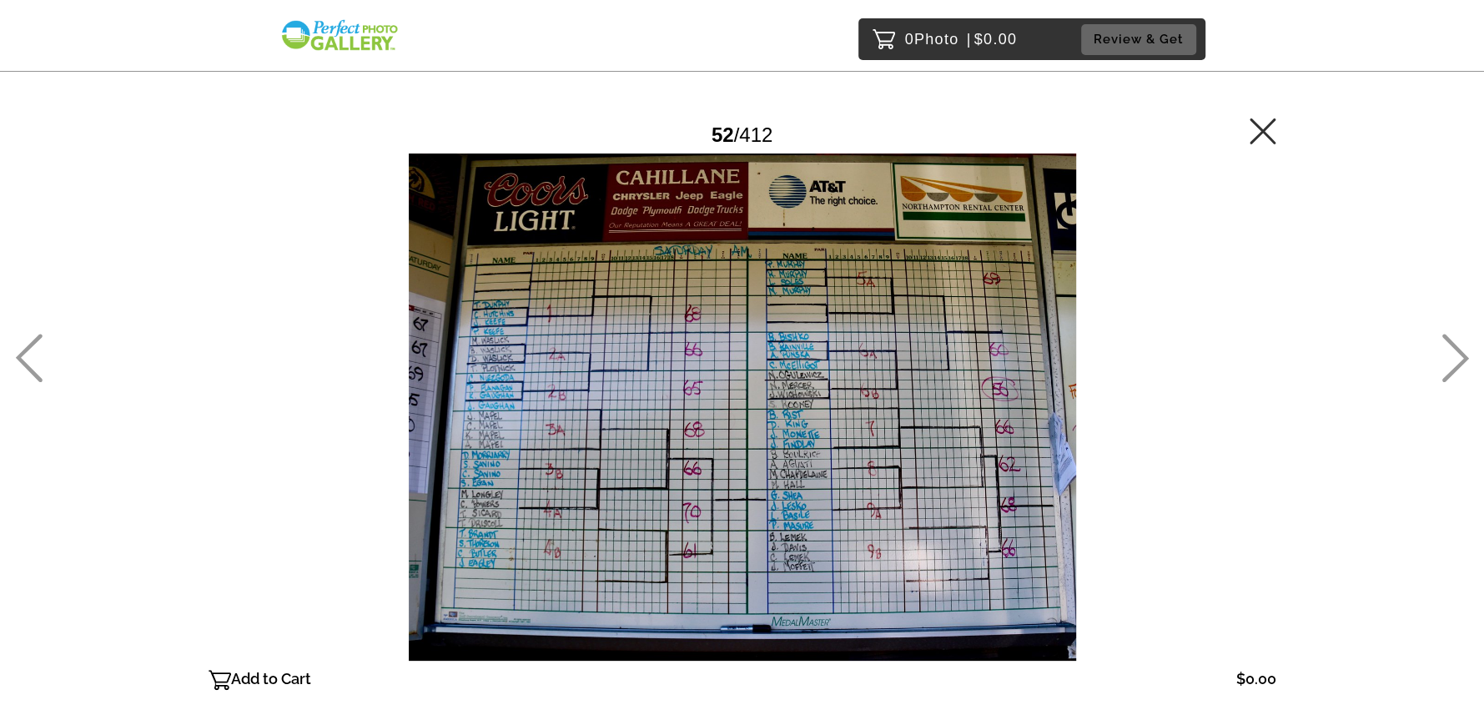
click at [1458, 365] on icon at bounding box center [1455, 358] width 27 height 48
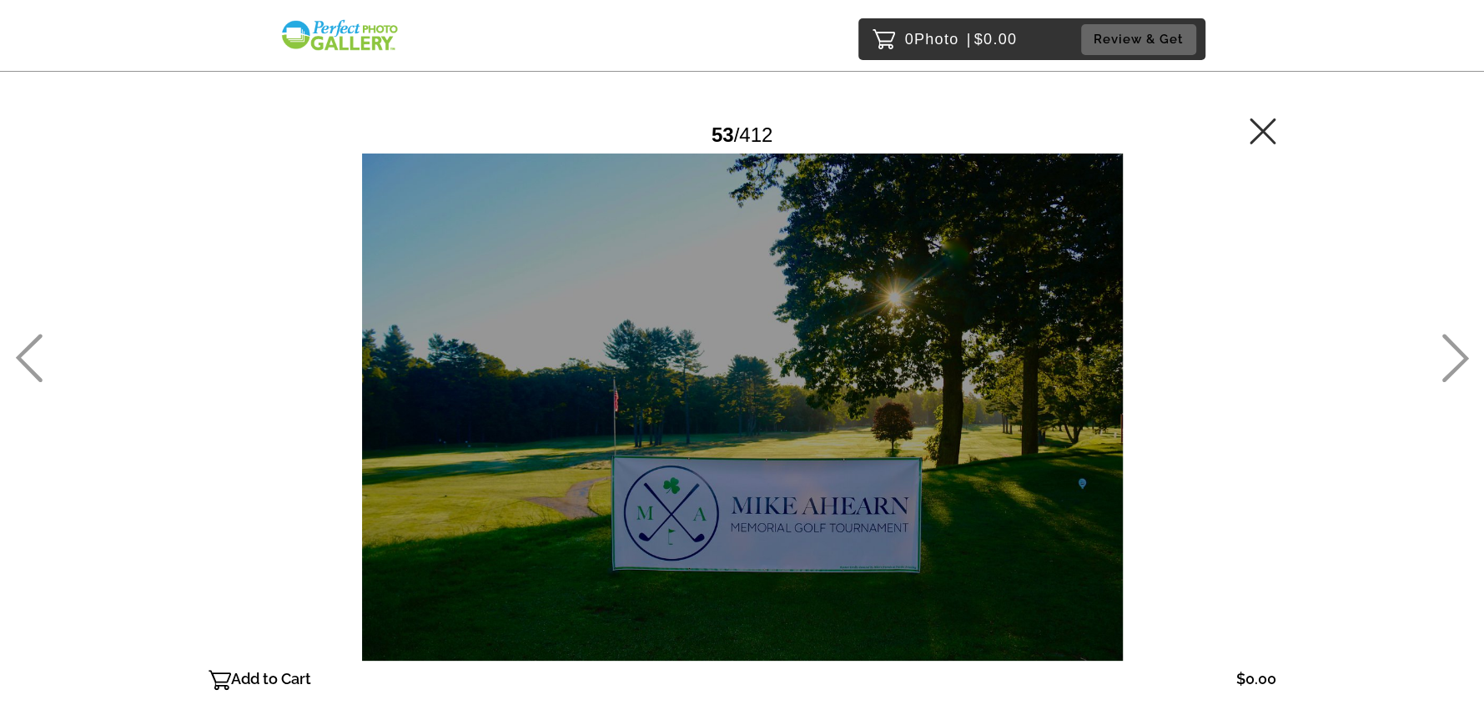
click at [1458, 365] on icon at bounding box center [1455, 358] width 27 height 48
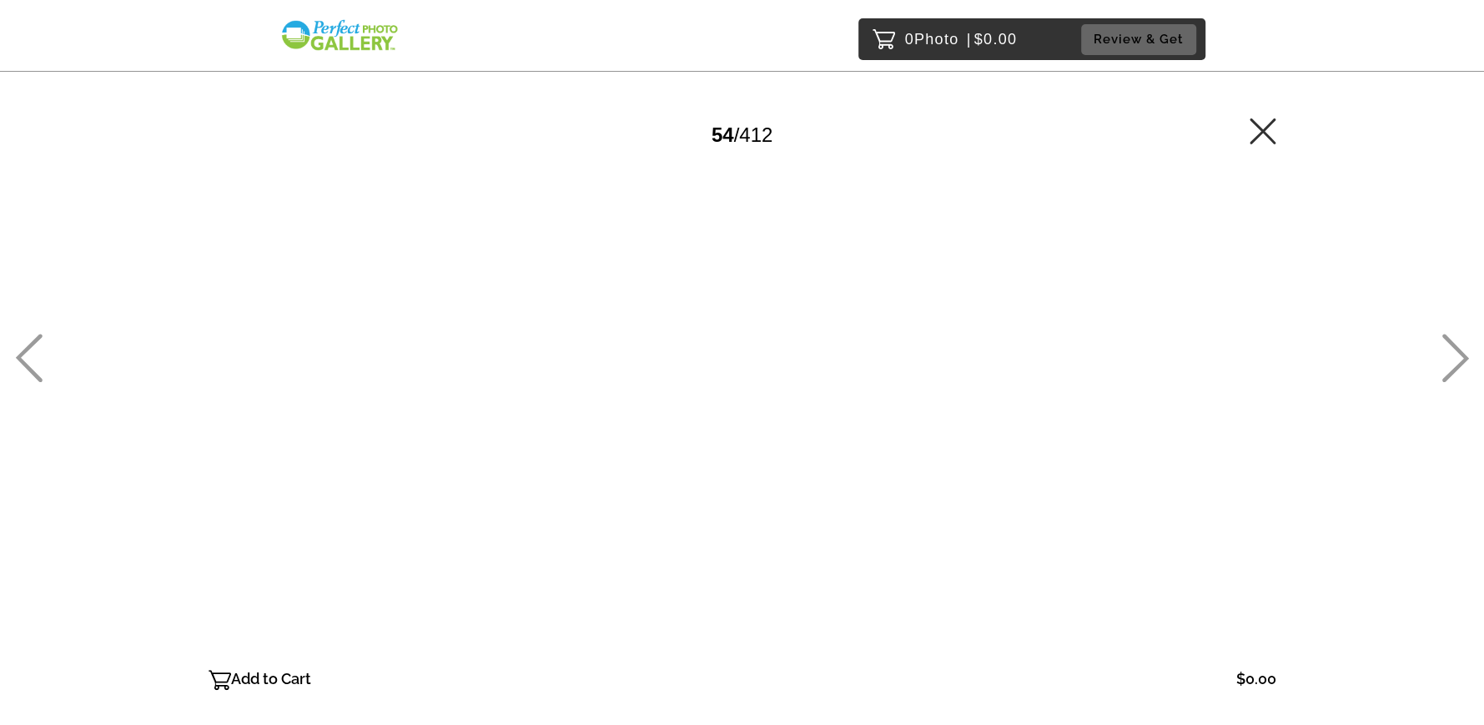
click at [1458, 365] on icon at bounding box center [1455, 358] width 27 height 48
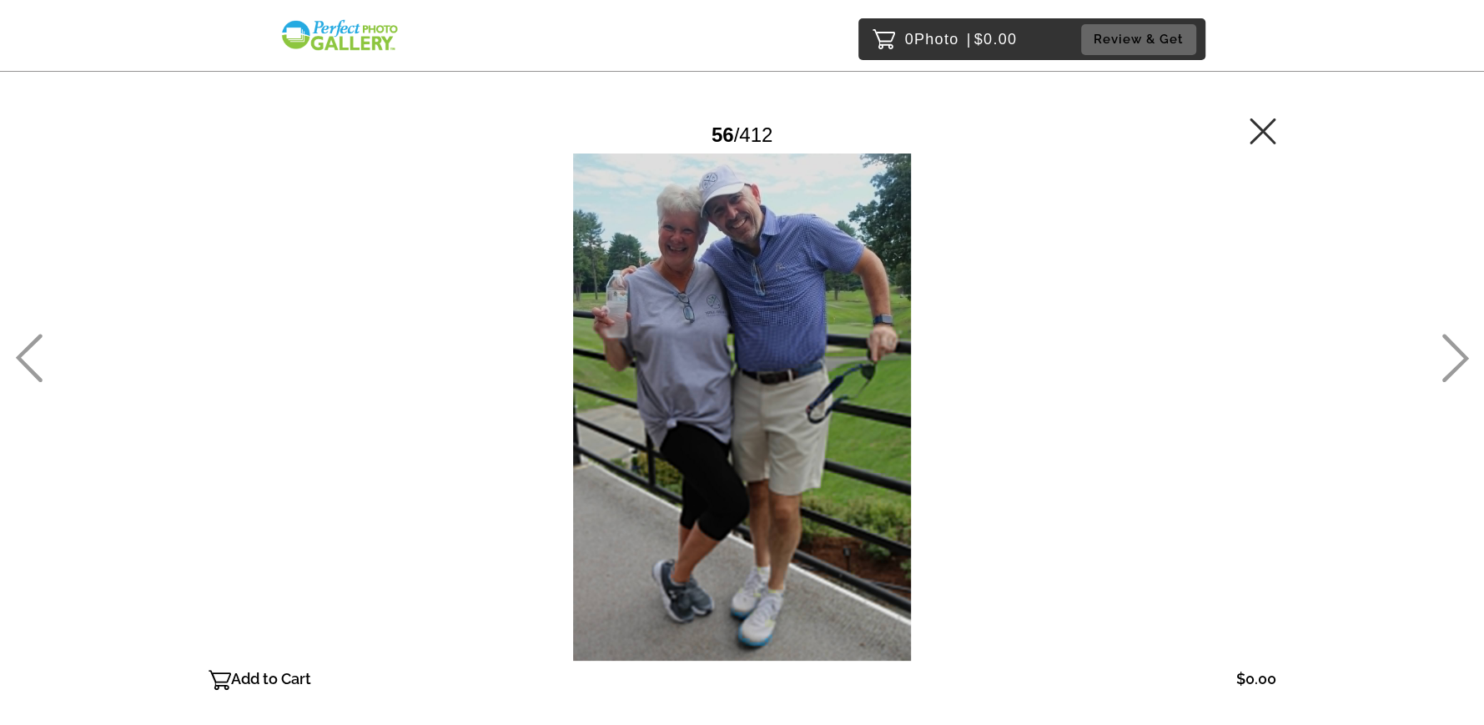
click at [1458, 365] on icon at bounding box center [1455, 358] width 27 height 48
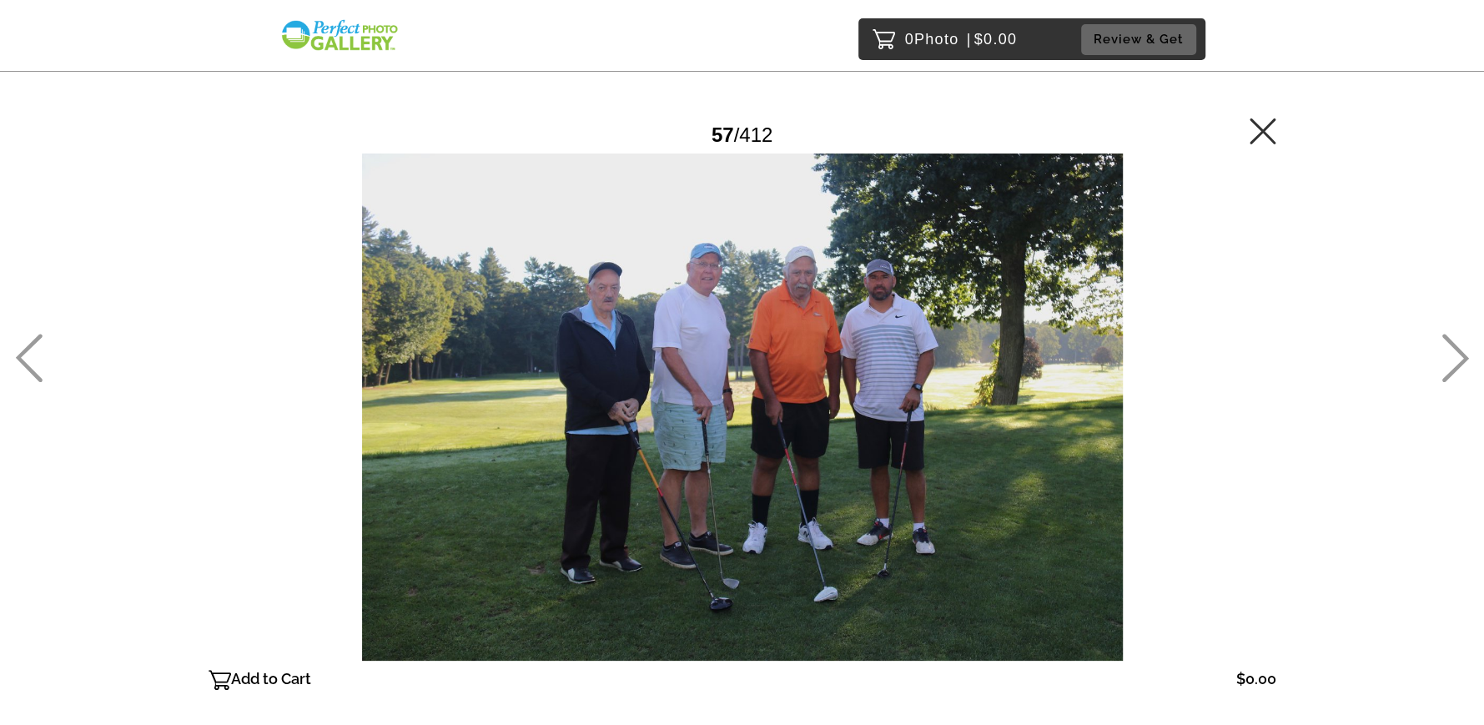
click at [1450, 351] on icon at bounding box center [1455, 358] width 28 height 48
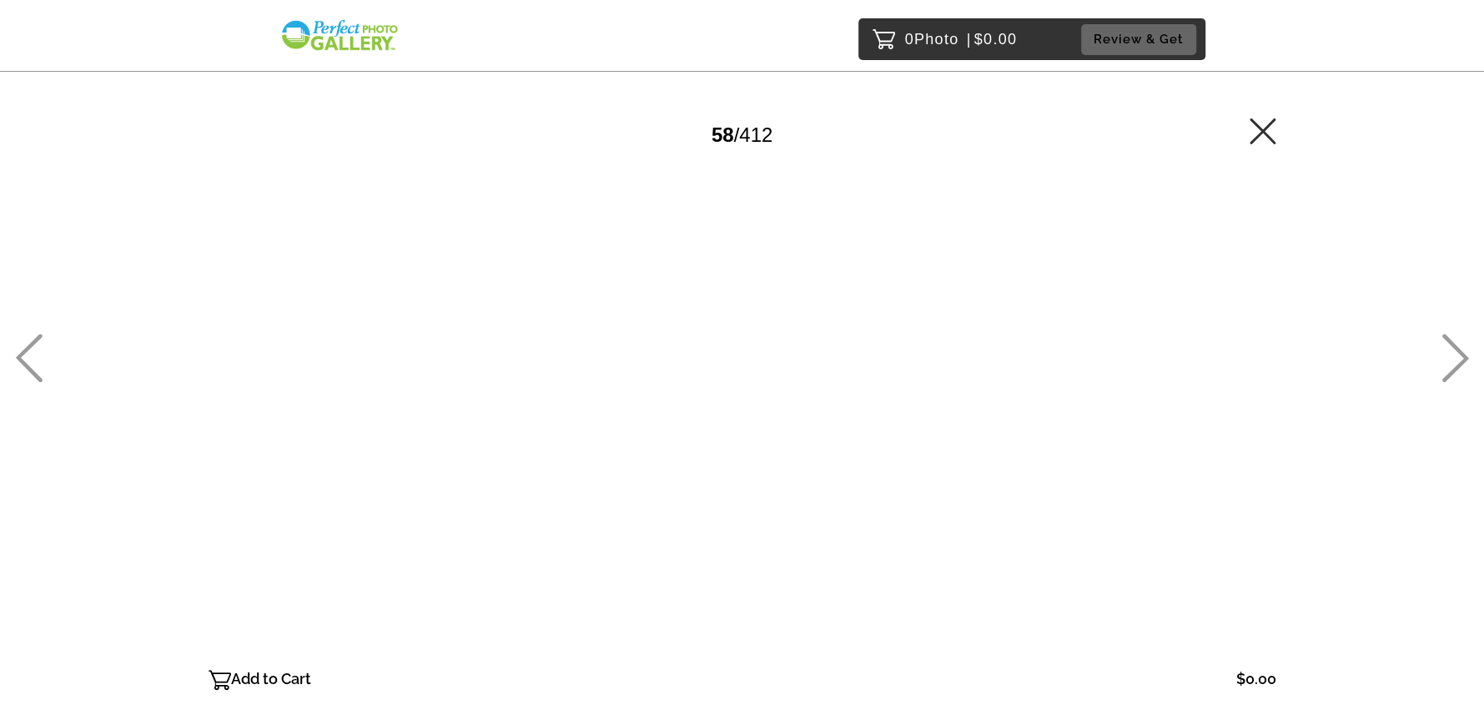
click at [1450, 351] on icon at bounding box center [1455, 358] width 28 height 48
click at [1452, 346] on icon at bounding box center [1455, 358] width 27 height 48
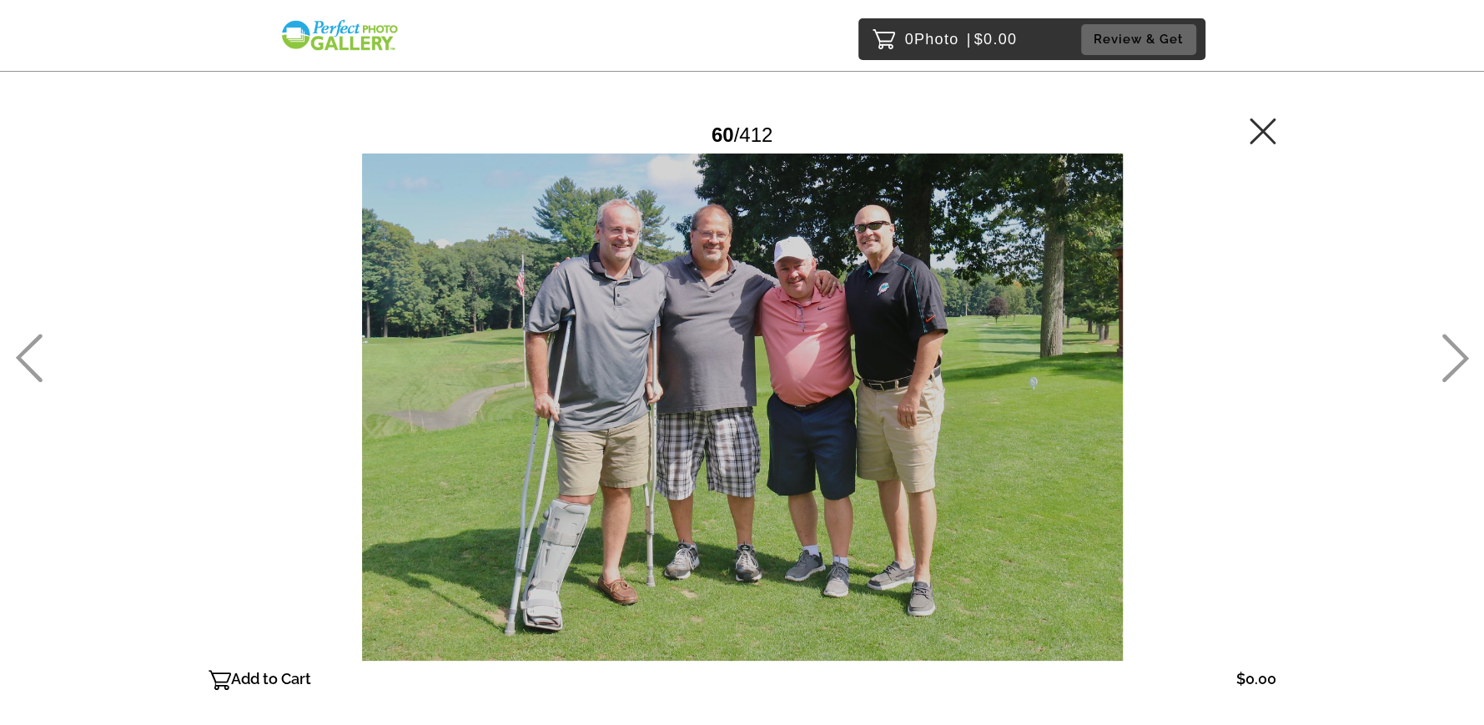
click at [1452, 346] on icon at bounding box center [1455, 358] width 27 height 48
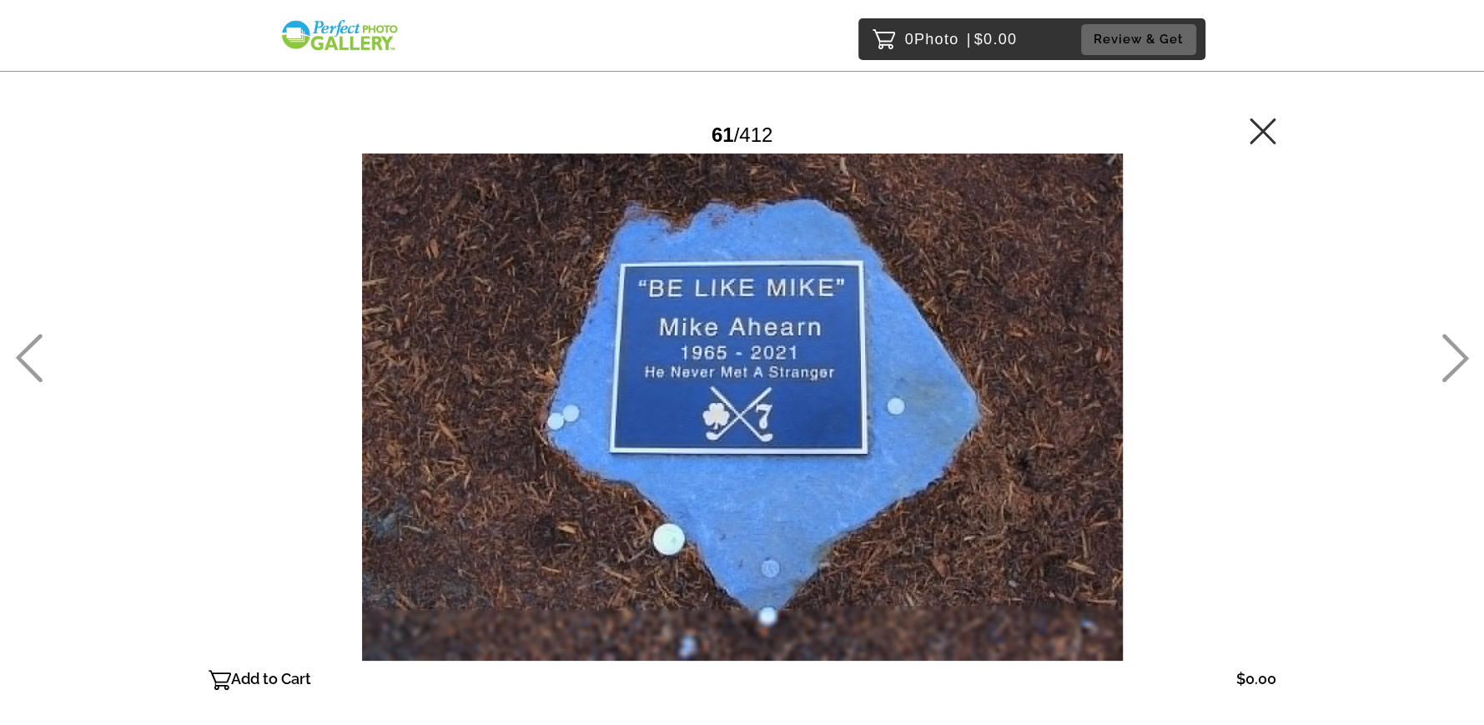
click at [1452, 346] on icon at bounding box center [1455, 358] width 27 height 48
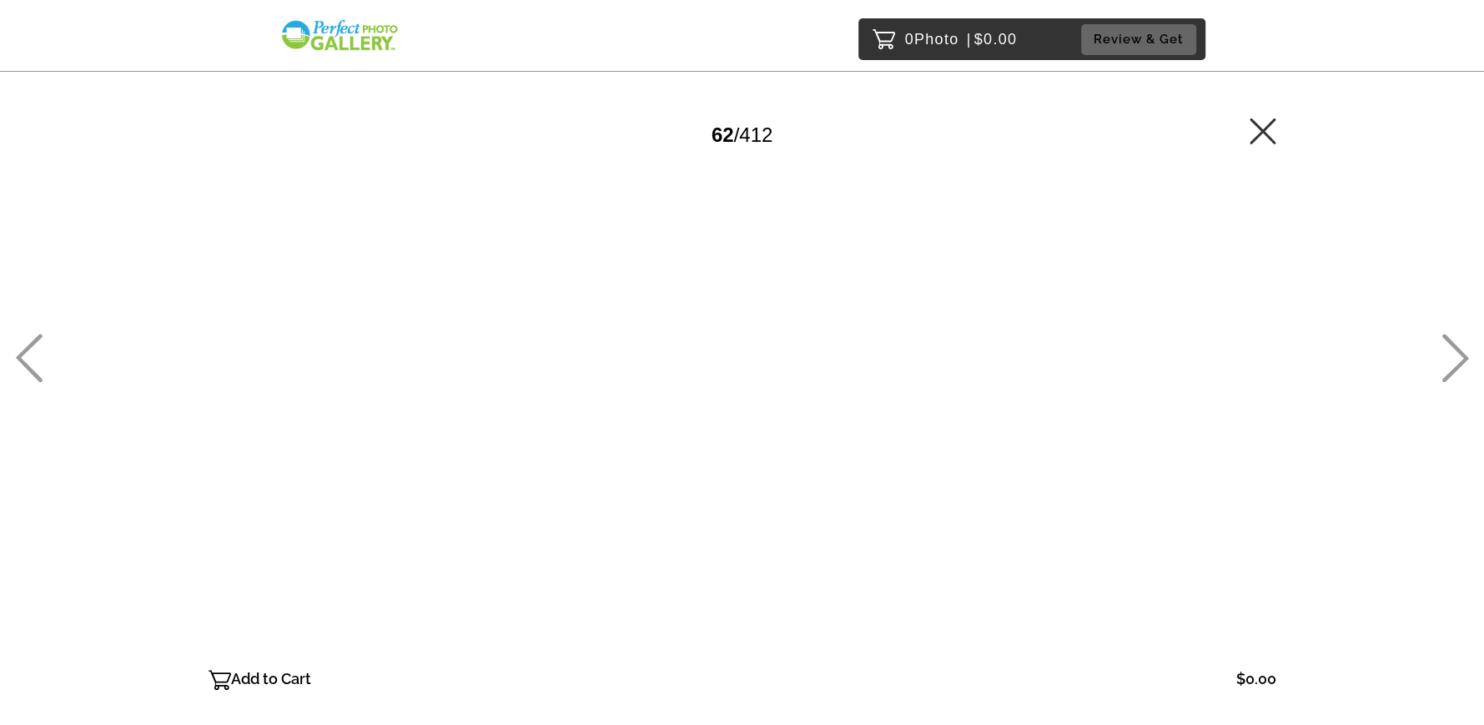
click at [1445, 338] on icon at bounding box center [1455, 358] width 27 height 48
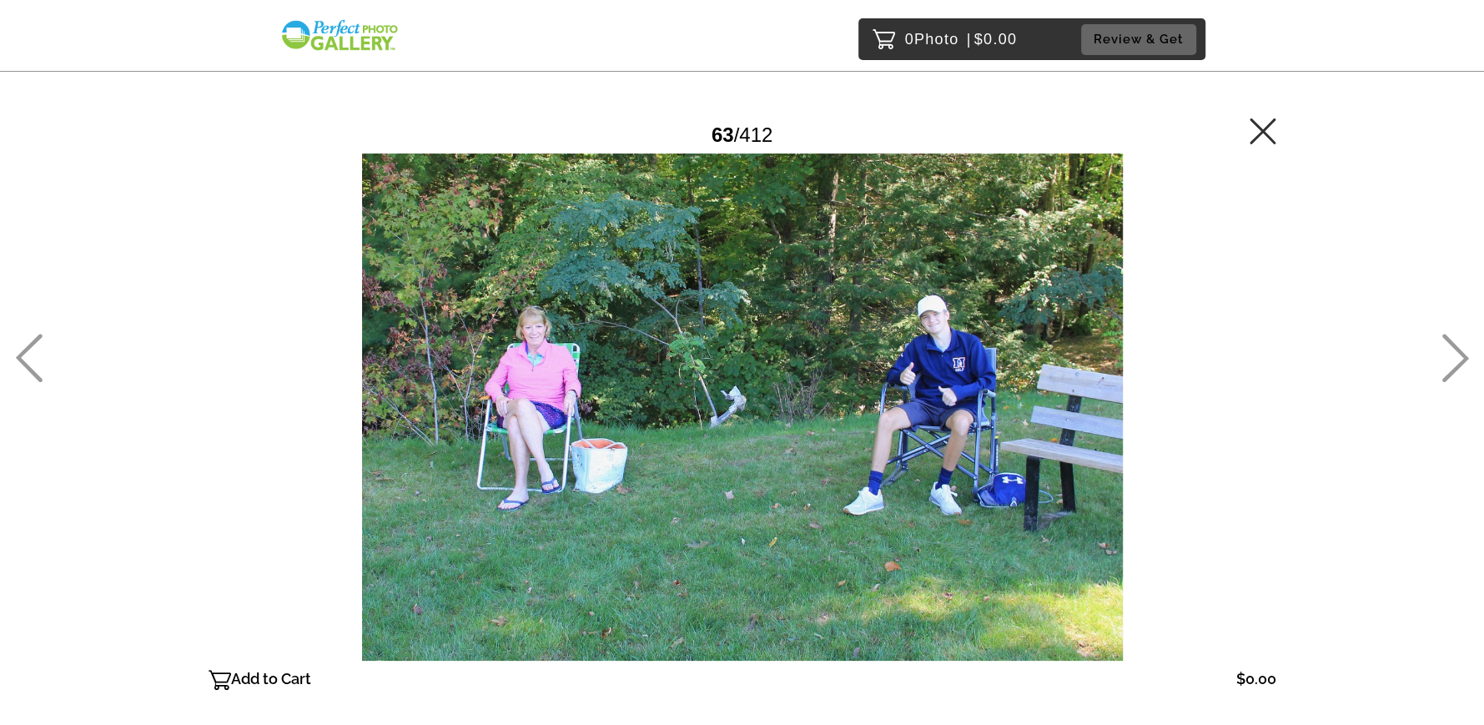
click at [1445, 338] on icon at bounding box center [1455, 358] width 27 height 48
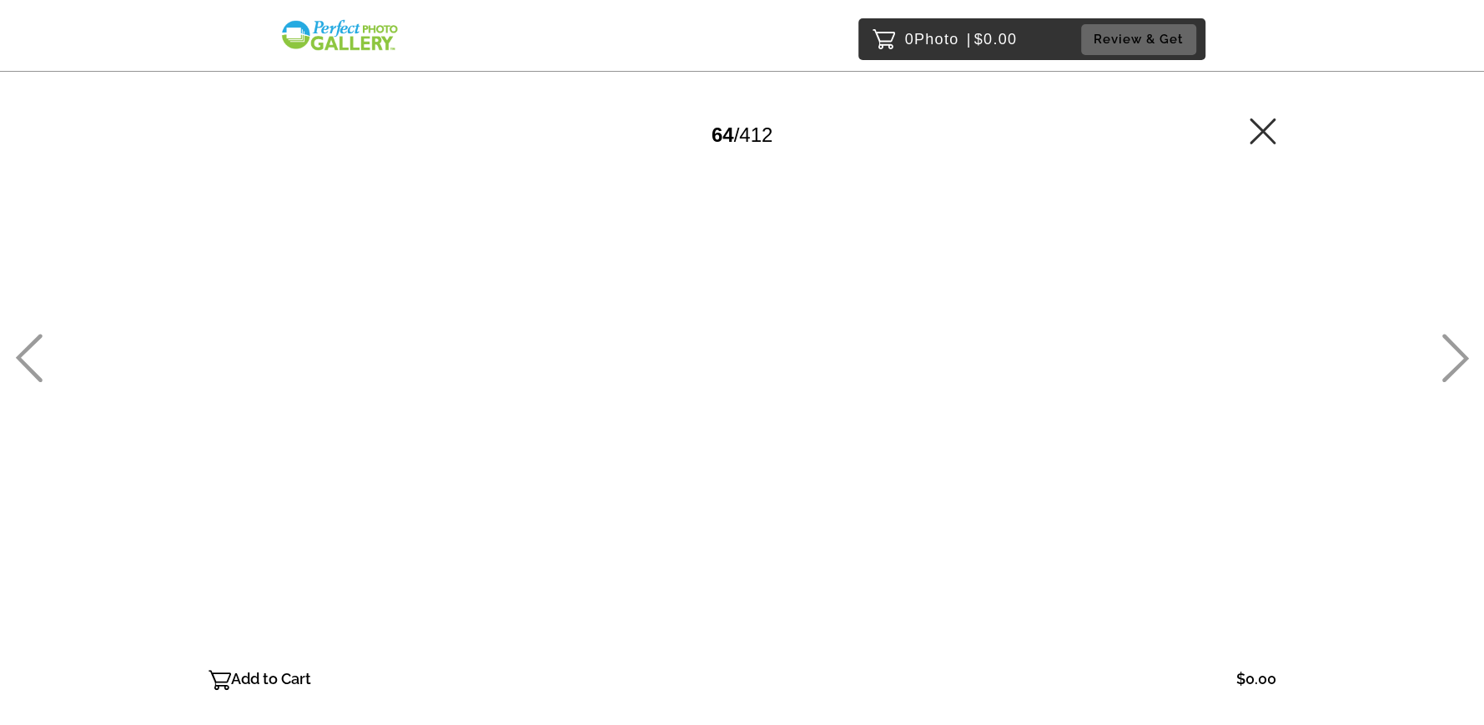
click at [1445, 338] on icon at bounding box center [1455, 358] width 27 height 48
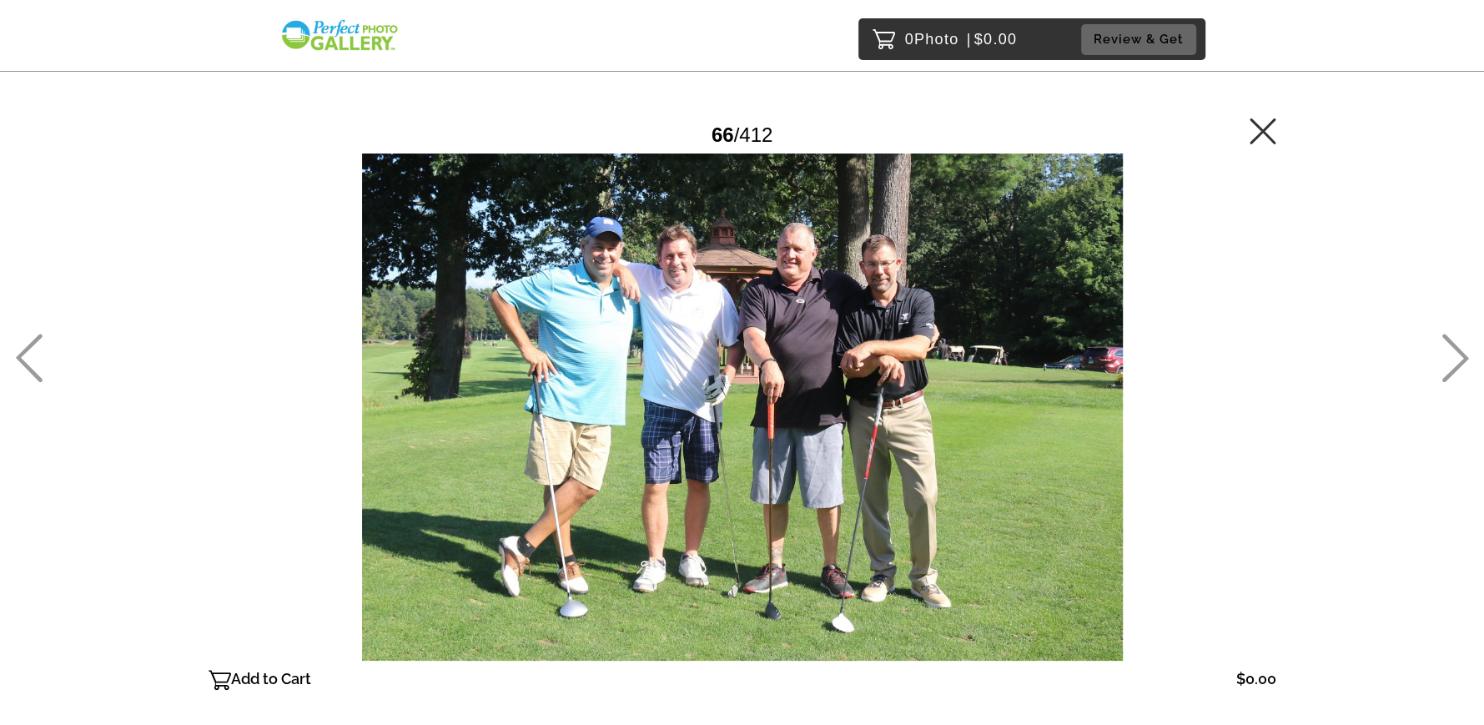
click at [1445, 338] on icon at bounding box center [1455, 358] width 27 height 48
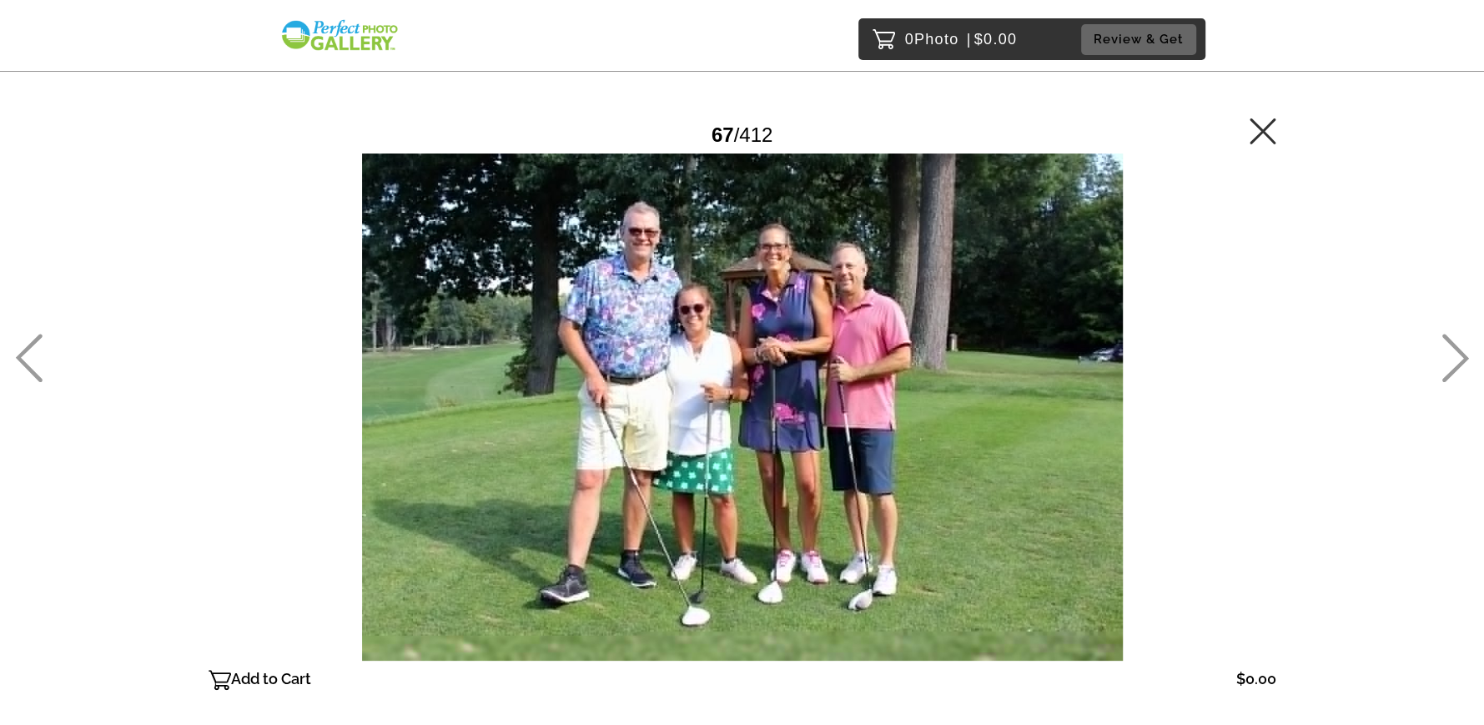
click at [1445, 338] on icon at bounding box center [1455, 358] width 27 height 48
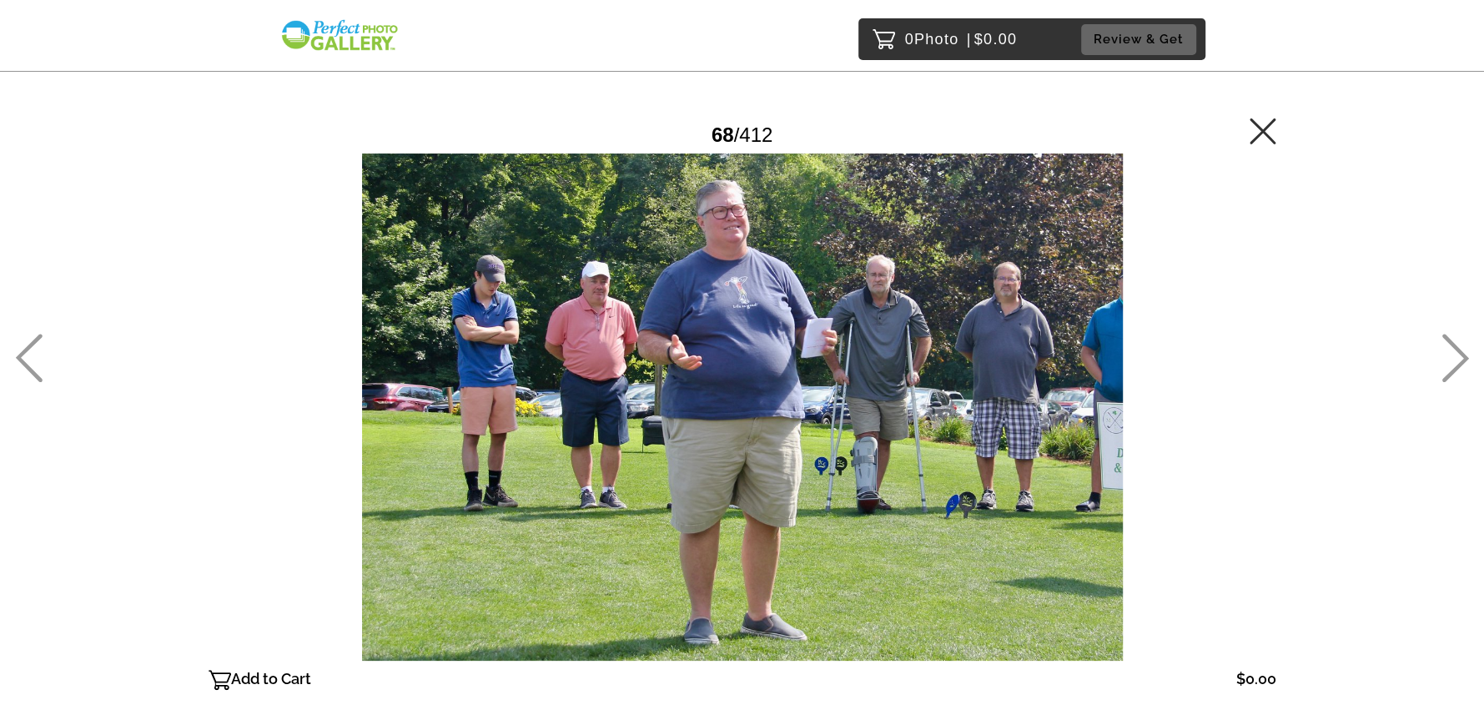
click at [1445, 338] on icon at bounding box center [1455, 358] width 27 height 48
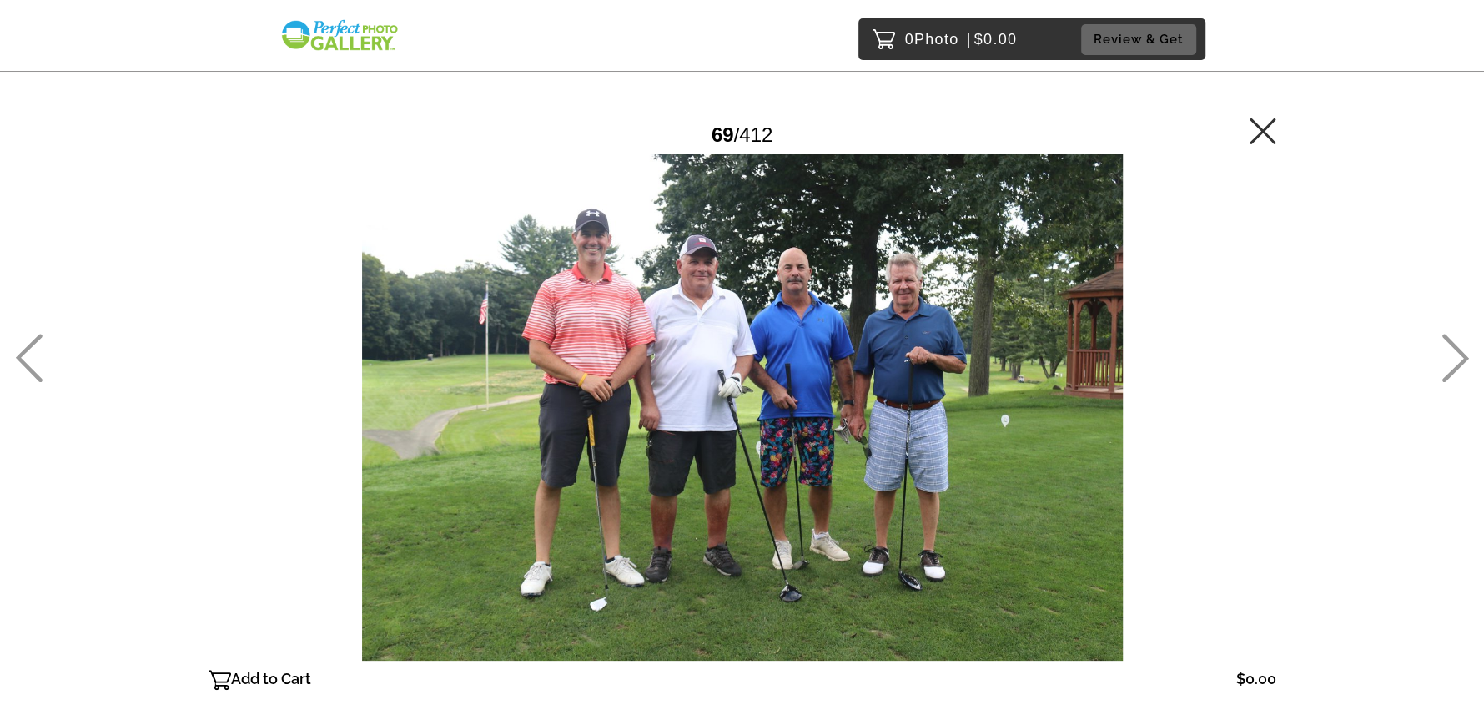
click at [1269, 128] on icon at bounding box center [1262, 131] width 27 height 27
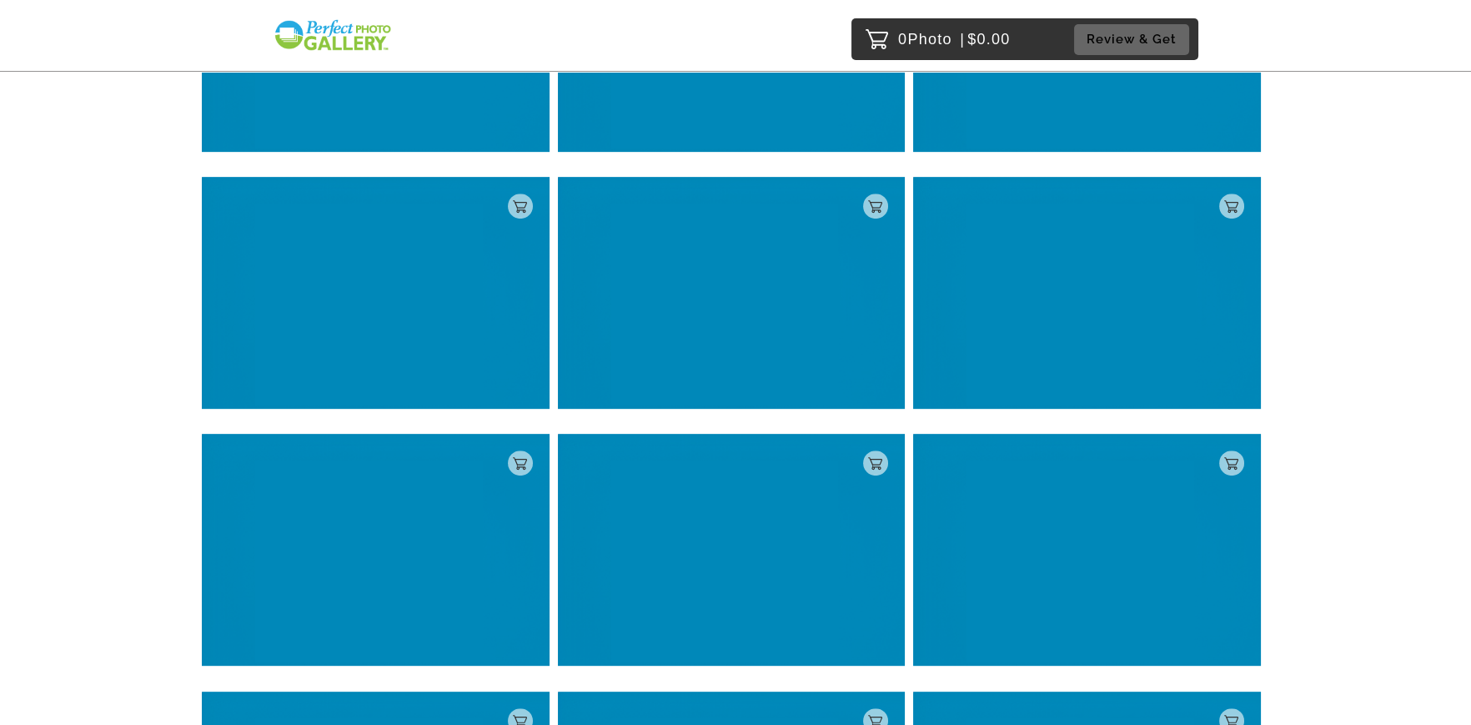
scroll to position [3149, 0]
